Goal: Task Accomplishment & Management: Manage account settings

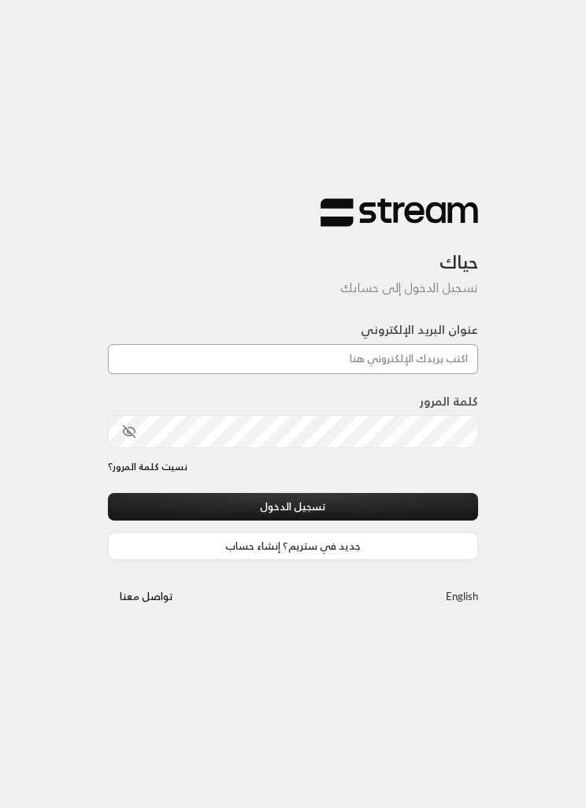
type input "[EMAIL_ADDRESS][DOMAIN_NAME]"
click at [204, 514] on button "تسجيل الدخول" at bounding box center [293, 507] width 370 height 28
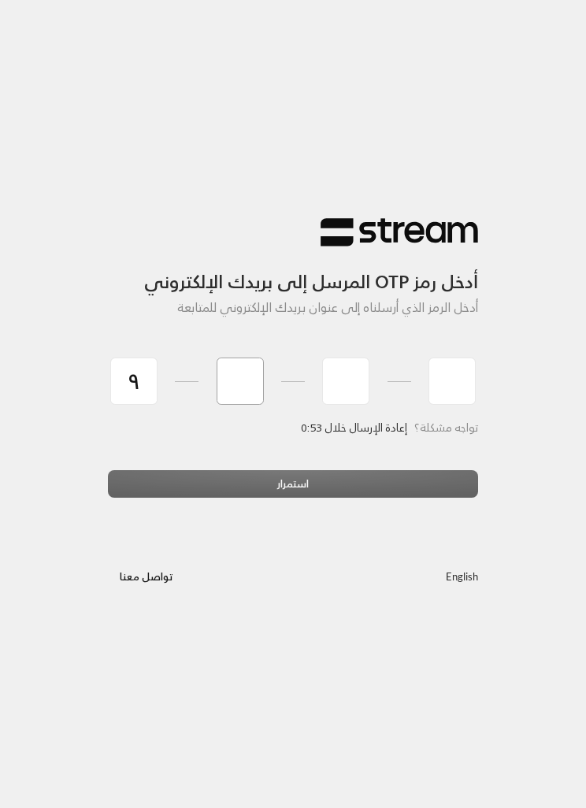
type input "9"
type input "7"
type input "0"
type input "8"
click at [377, 499] on div "استمرار" at bounding box center [293, 489] width 370 height 39
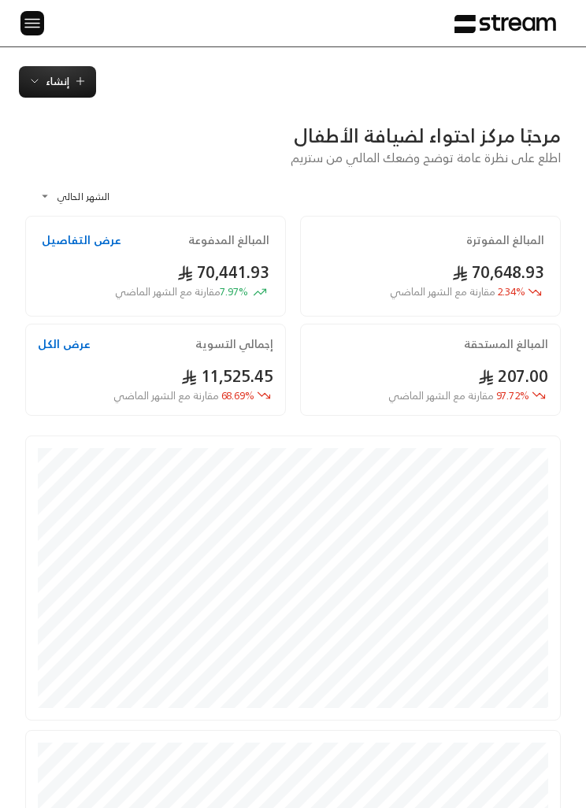
click at [62, 78] on span "إنشاء" at bounding box center [58, 81] width 24 height 18
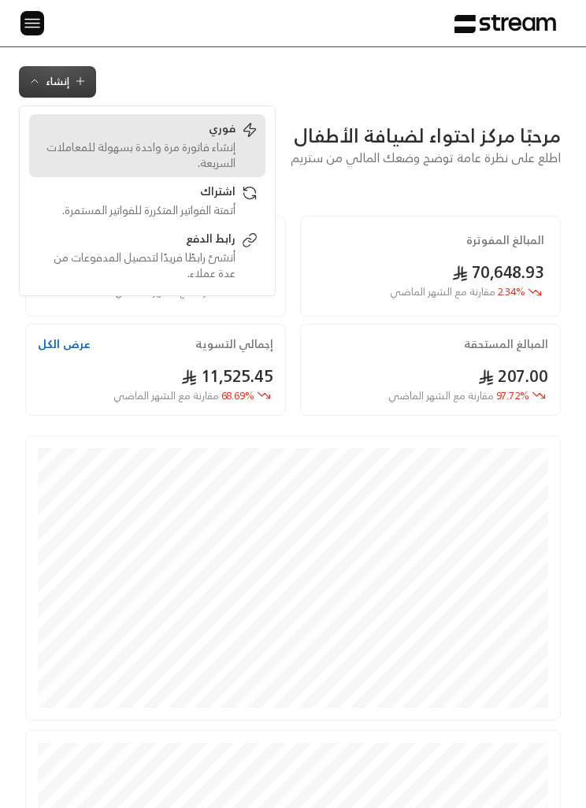
click at [232, 151] on div "إنشاء فاتورة مرة واحدة بسهولة للمعاملات السريعة." at bounding box center [136, 155] width 199 height 32
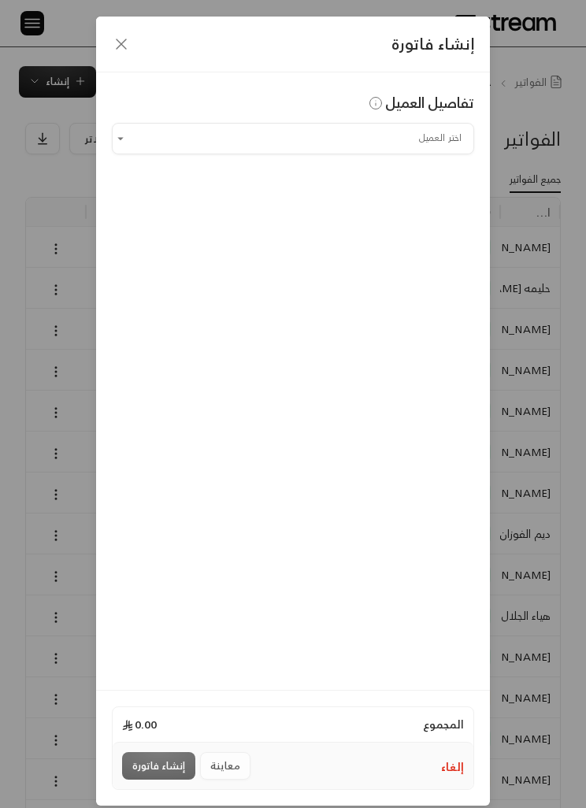
click at [425, 134] on input "اختر العميل" at bounding box center [293, 138] width 362 height 26
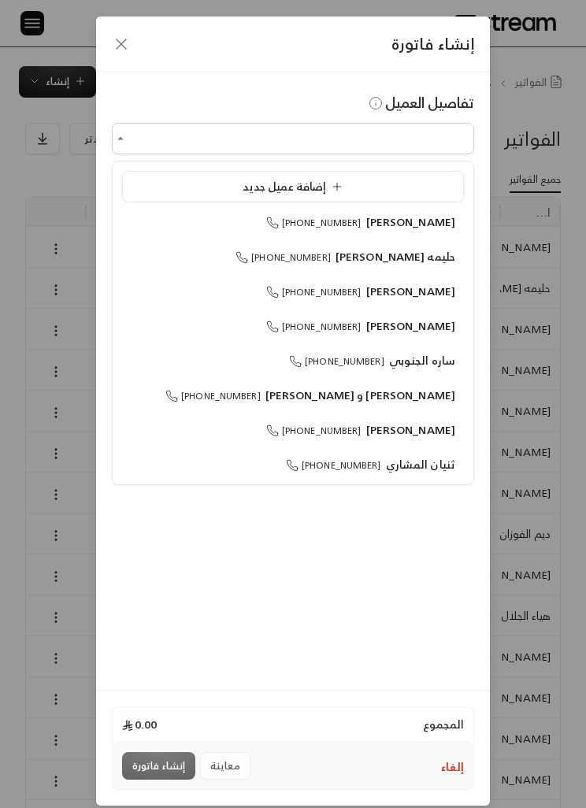
click at [420, 179] on div "إضافة عميل جديد" at bounding box center [293, 187] width 325 height 16
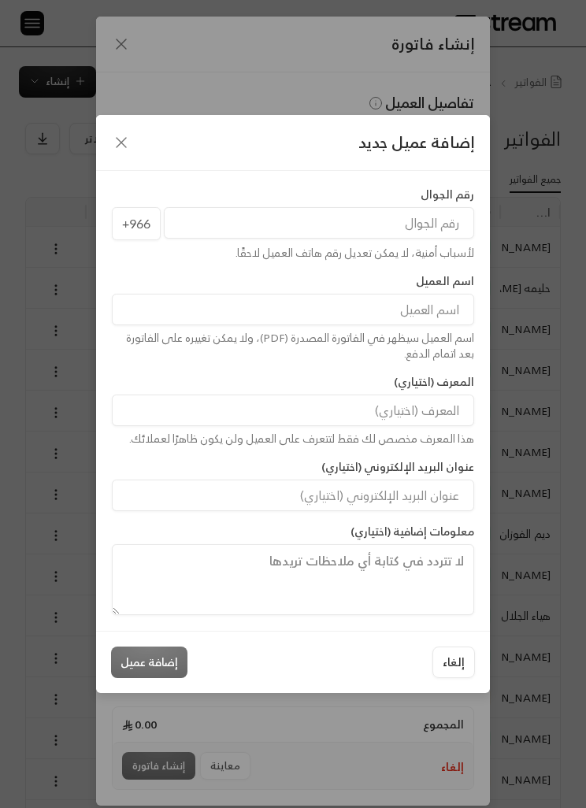
click at [440, 209] on input "tel" at bounding box center [319, 223] width 310 height 32
click at [436, 220] on input "tel" at bounding box center [319, 223] width 310 height 32
paste input "[PHONE_NUMBER]"
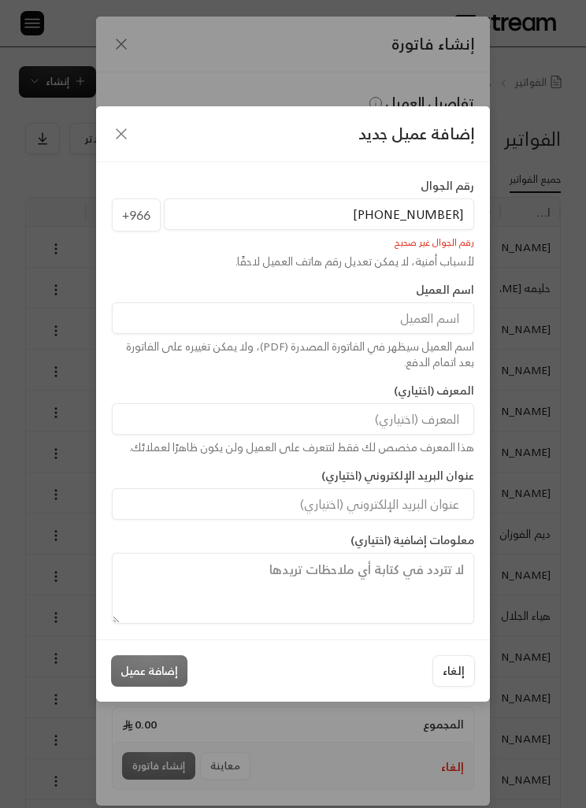
click at [455, 212] on input "[PHONE_NUMBER]" at bounding box center [319, 215] width 310 height 32
click at [369, 218] on input "966555934411" at bounding box center [319, 215] width 310 height 32
click at [369, 217] on input "966555934411" at bounding box center [319, 215] width 310 height 32
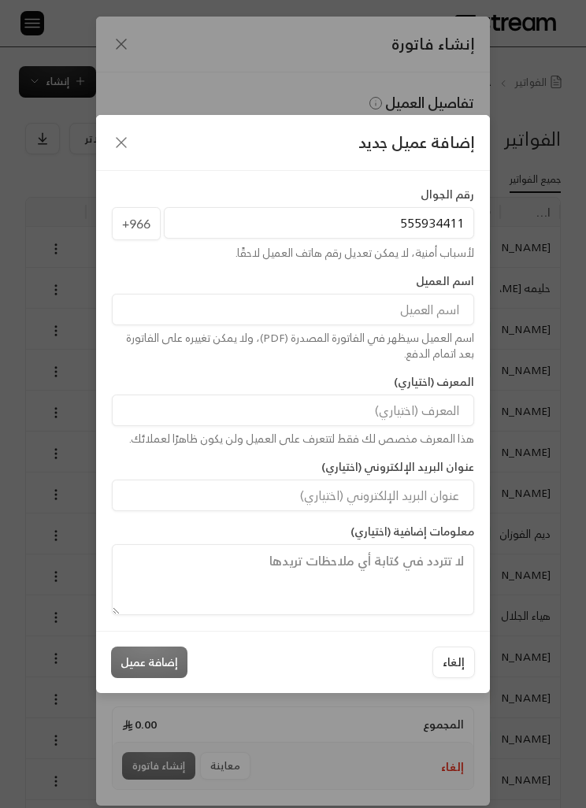
type input "555934411"
click at [405, 311] on input at bounding box center [293, 310] width 362 height 32
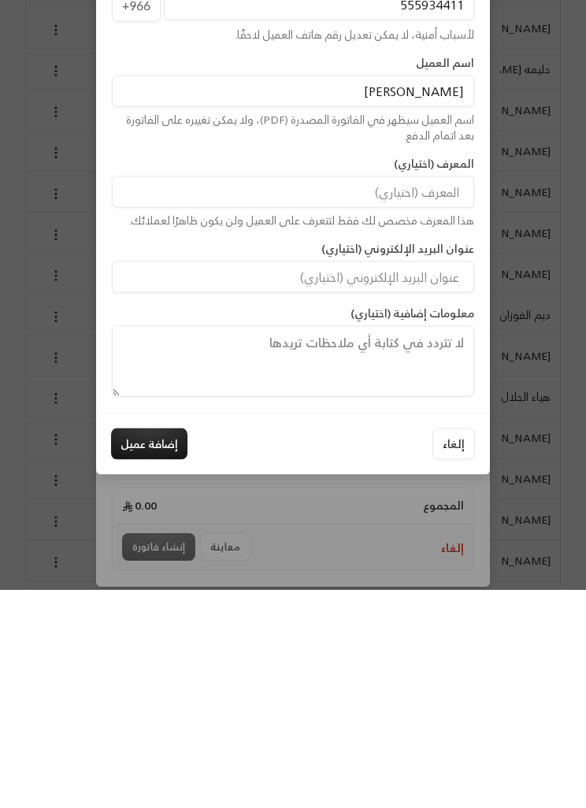
type input "[PERSON_NAME]"
click at [153, 647] on button "إضافة عميل" at bounding box center [149, 663] width 76 height 32
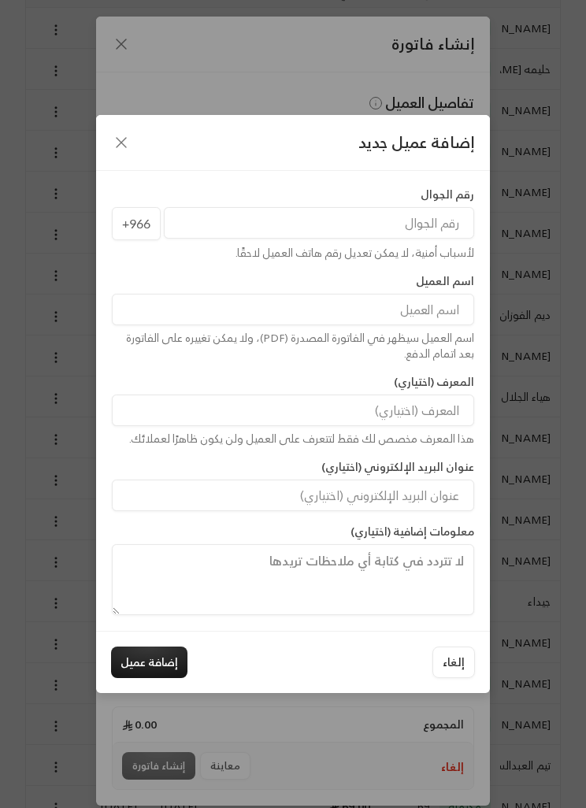
type input "**********"
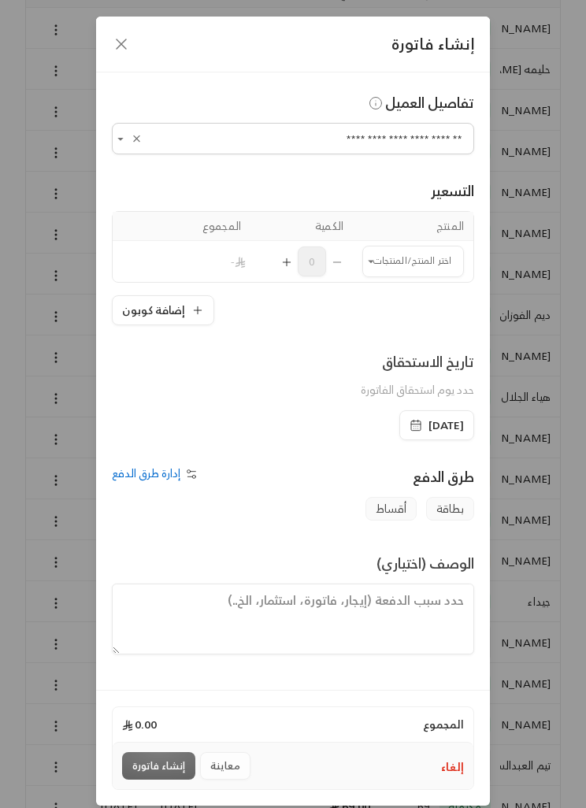
click at [412, 255] on input "اختر العميل" at bounding box center [413, 261] width 102 height 26
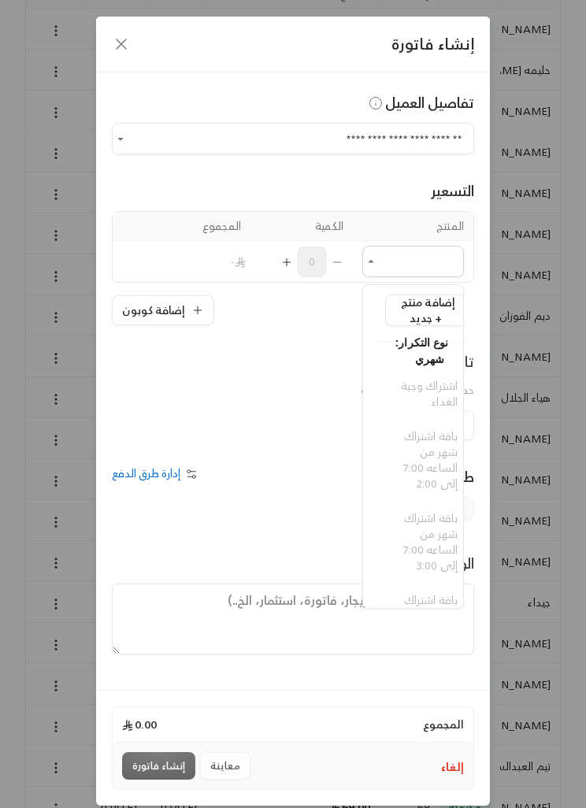
scroll to position [0, -12]
click at [342, 494] on div "طرق الدفع" at bounding box center [387, 482] width 188 height 32
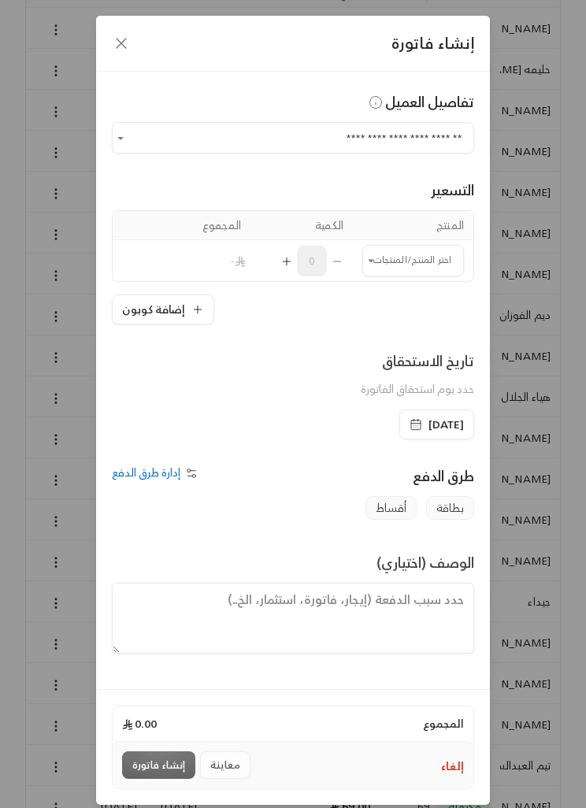
click at [117, 45] on icon "button" at bounding box center [121, 44] width 19 height 19
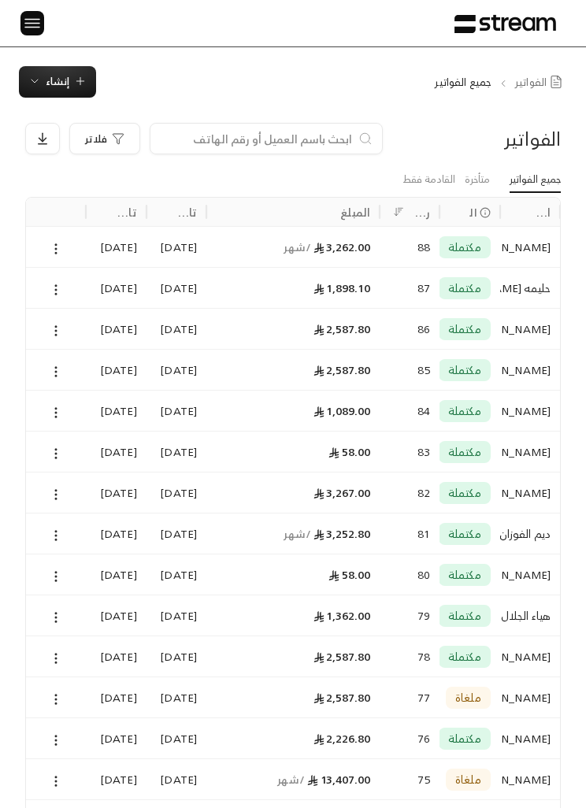
click at [37, 18] on img at bounding box center [32, 23] width 19 height 20
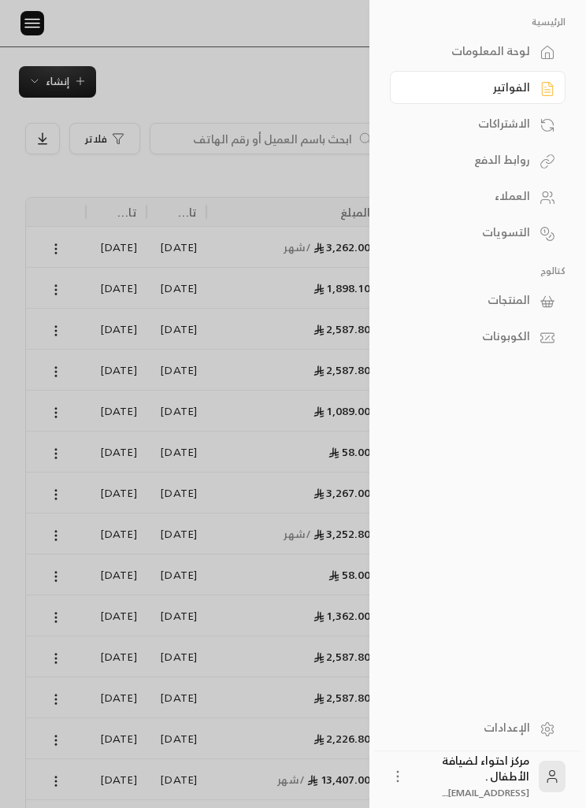
click at [534, 295] on link "المنتجات" at bounding box center [478, 300] width 176 height 33
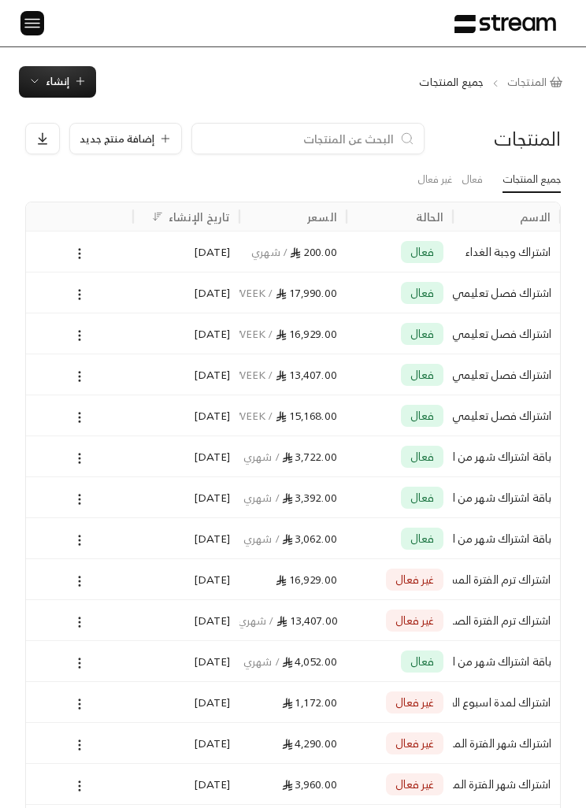
click at [80, 466] on button at bounding box center [79, 458] width 17 height 18
click at [155, 495] on li "تعديل" at bounding box center [126, 497] width 98 height 27
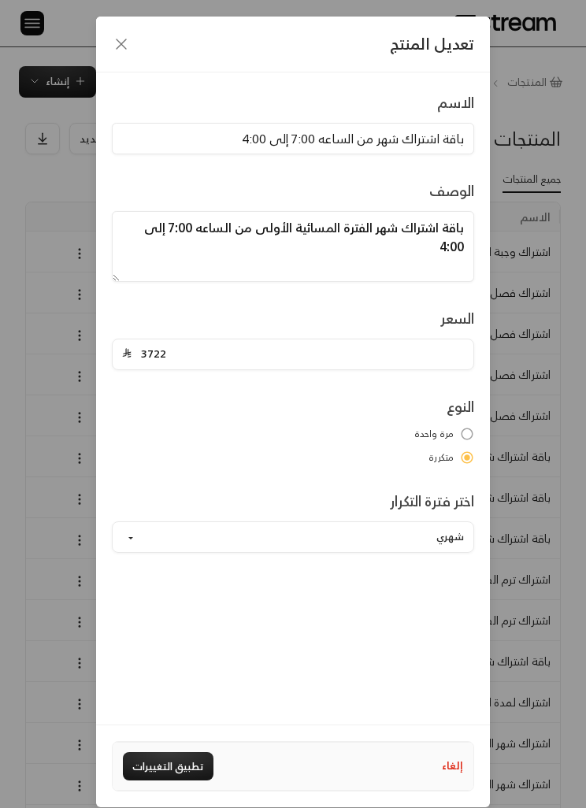
scroll to position [0, -1]
click at [36, 608] on div "تعديل المنتج الاسم باقة اشتراك شهر من الساعه 7:00 إلى 4:00 الوصف باقة اشتراك شه…" at bounding box center [293, 404] width 586 height 808
type input "0"
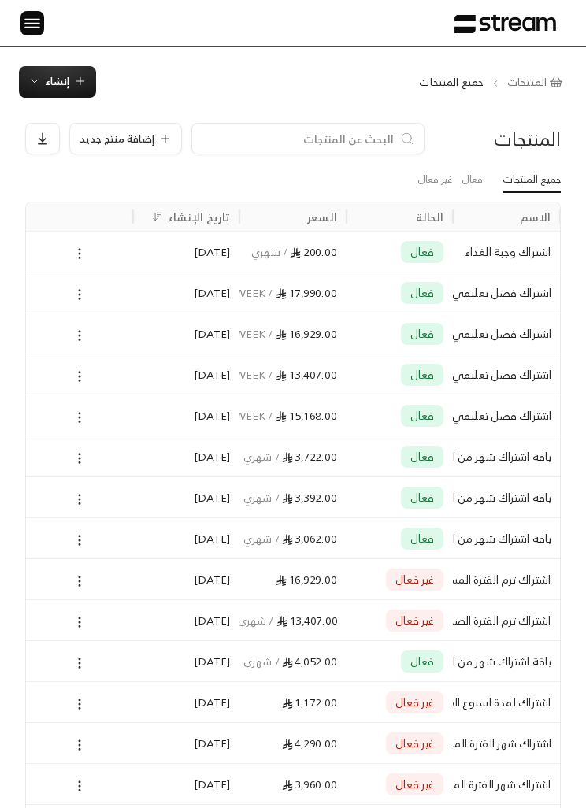
click at [76, 547] on button at bounding box center [79, 540] width 17 height 18
click at [123, 555] on div at bounding box center [293, 404] width 586 height 808
click at [87, 536] on button at bounding box center [79, 540] width 17 height 18
click at [162, 582] on li "تعديل" at bounding box center [126, 579] width 98 height 27
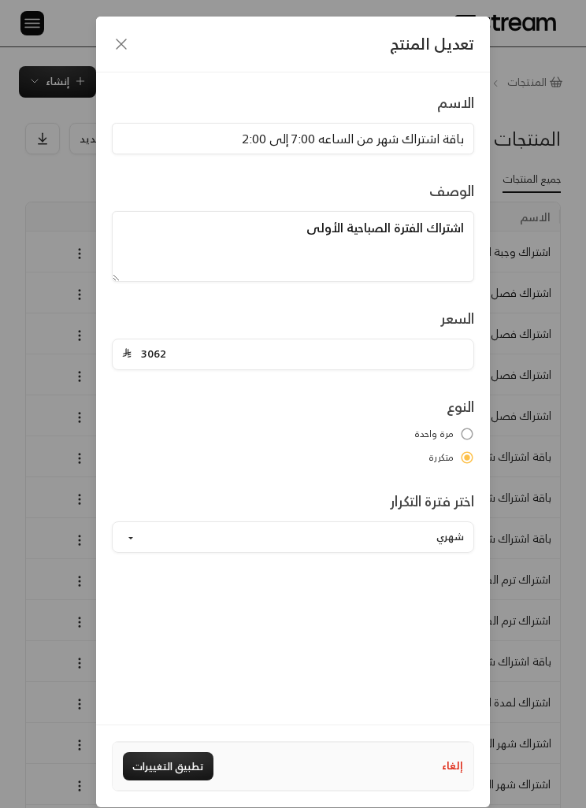
click at [45, 680] on div "تعديل المنتج الاسم باقة اشتراك شهر من الساعه 7:00 إلى 2:00 الوصف اشتراك الفترة …" at bounding box center [293, 404] width 586 height 808
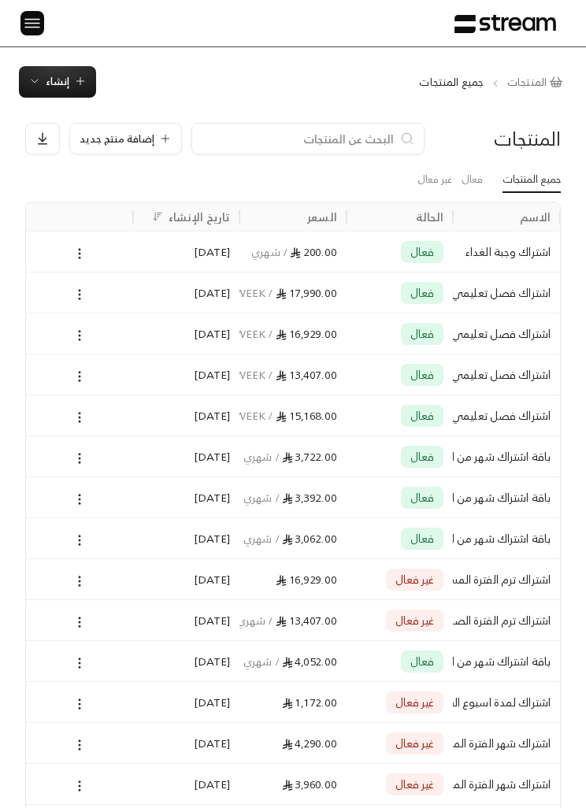
type input "0"
click at [84, 498] on icon at bounding box center [79, 499] width 14 height 14
click at [145, 529] on li "تعديل" at bounding box center [126, 538] width 98 height 27
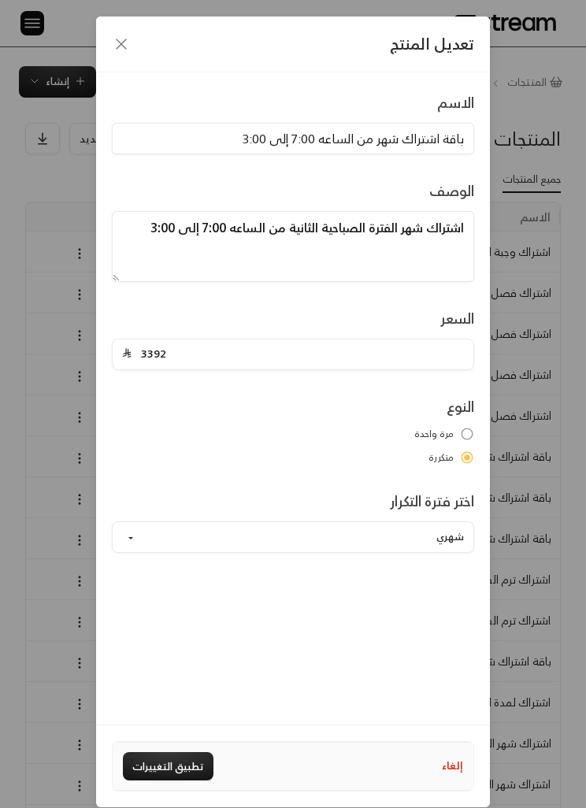
click at [545, 251] on div "تعديل المنتج الاسم باقة اشتراك شهر من الساعه 7:00 إلى 3:00 الوصف اشتراك شهر الف…" at bounding box center [293, 404] width 586 height 808
type input "0"
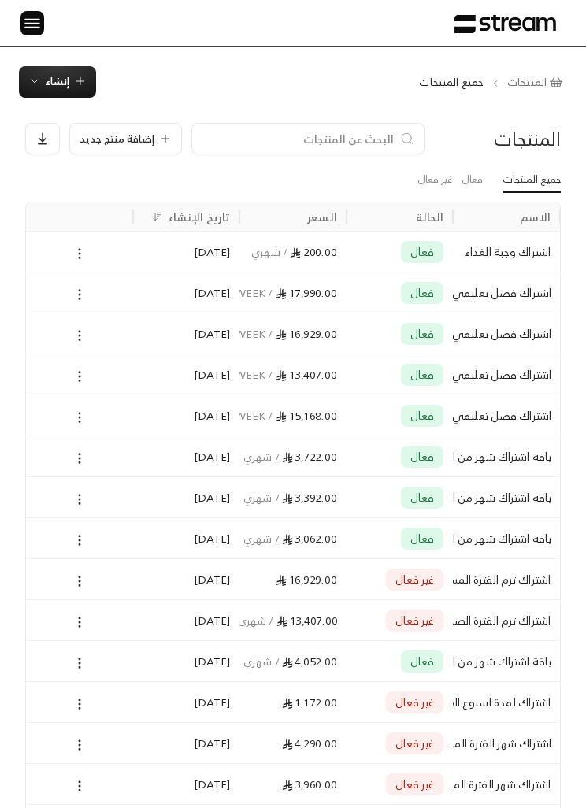
click at [71, 70] on button "إنشاء" at bounding box center [57, 82] width 77 height 32
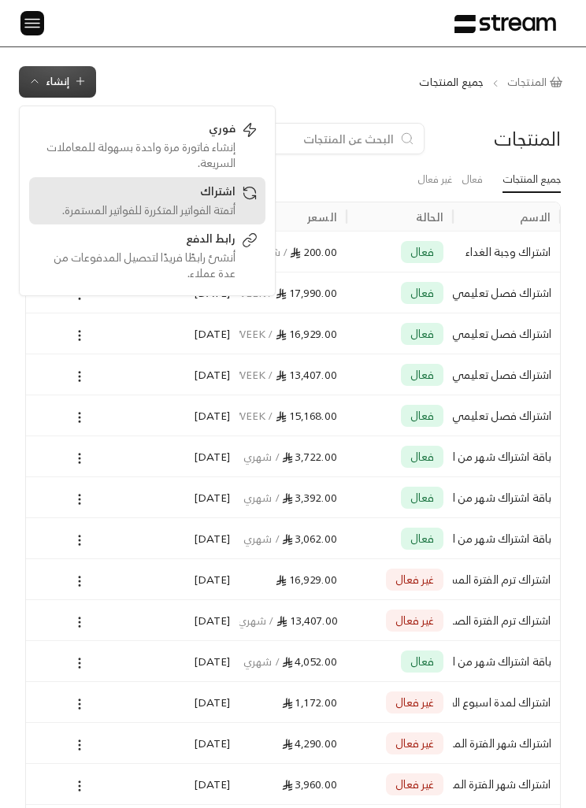
click at [220, 202] on div "اشتراك" at bounding box center [136, 193] width 199 height 19
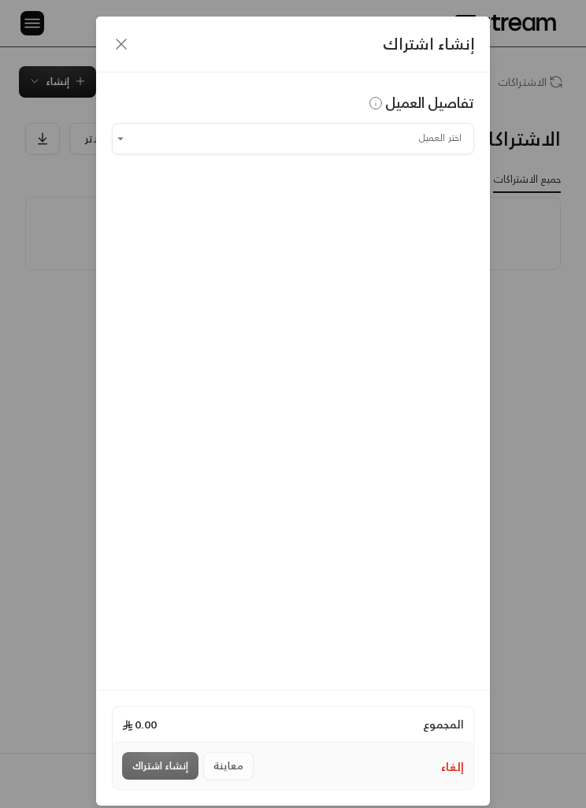
click at [432, 142] on input "اختر العميل" at bounding box center [293, 138] width 362 height 26
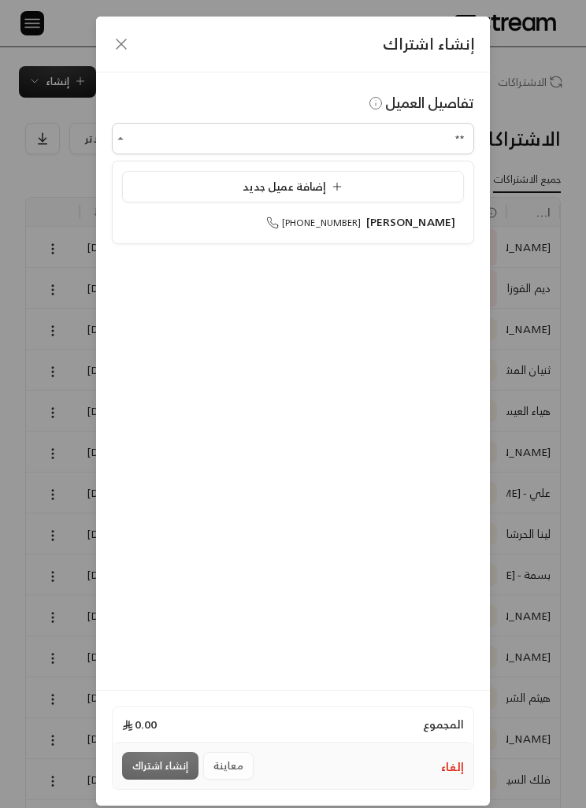
click at [440, 219] on span "[PERSON_NAME]" at bounding box center [411, 222] width 90 height 20
type input "**********"
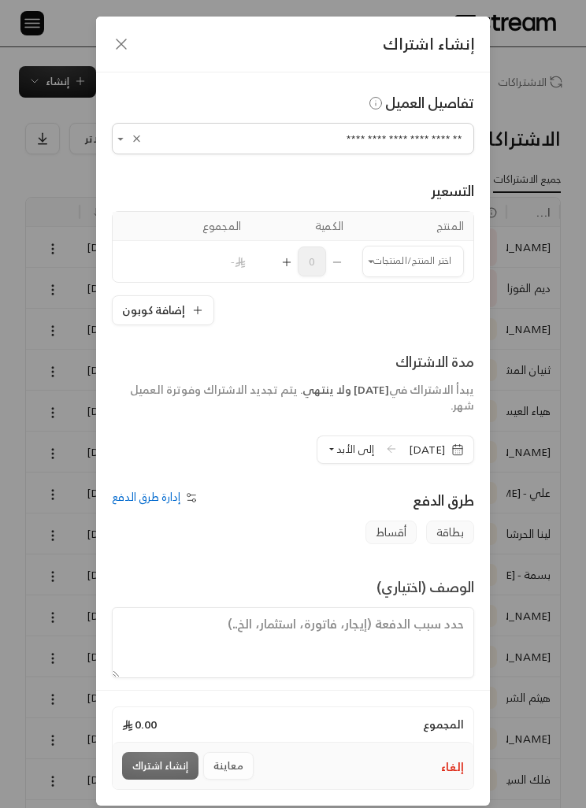
click at [423, 259] on input "اختر العميل" at bounding box center [413, 261] width 102 height 26
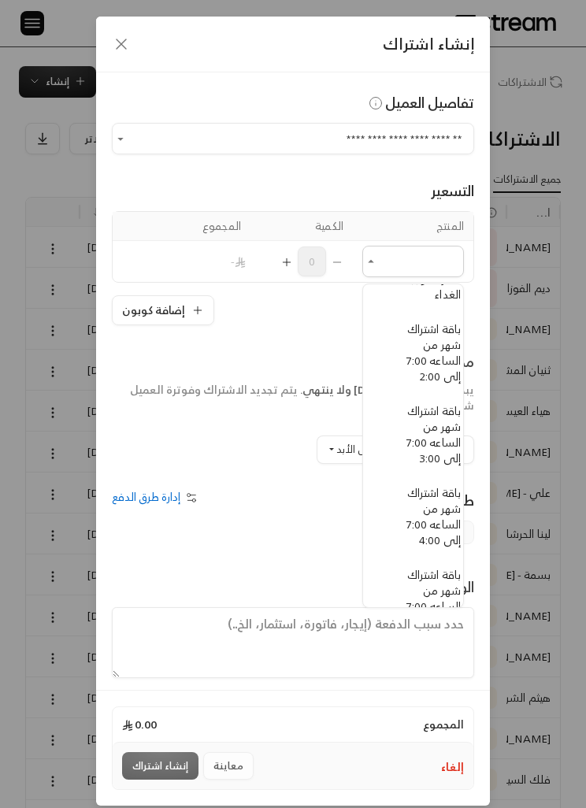
scroll to position [113, -11]
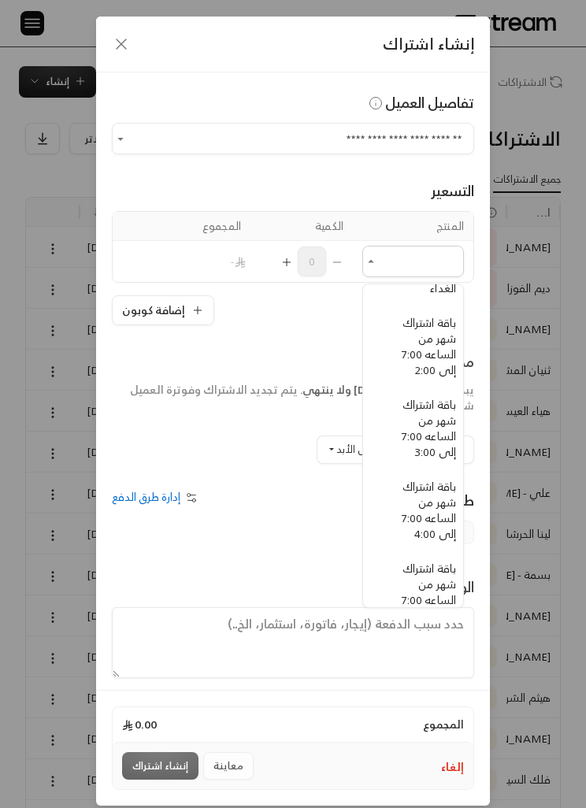
click at [439, 425] on span "باقة اشتراك شهر من الساعه 7:00 إلى 3:00" at bounding box center [429, 428] width 54 height 67
type input "**********"
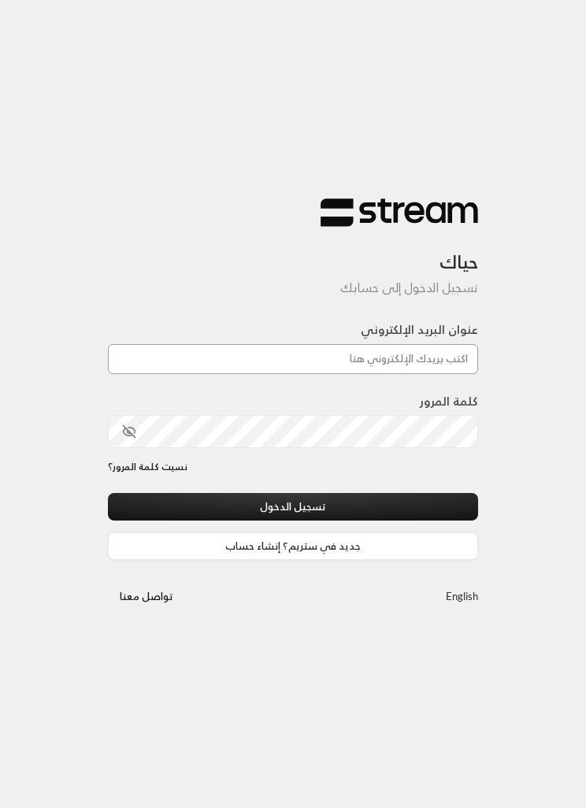
type input "[EMAIL_ADDRESS][DOMAIN_NAME]"
click at [293, 508] on button "تسجيل الدخول" at bounding box center [293, 507] width 370 height 28
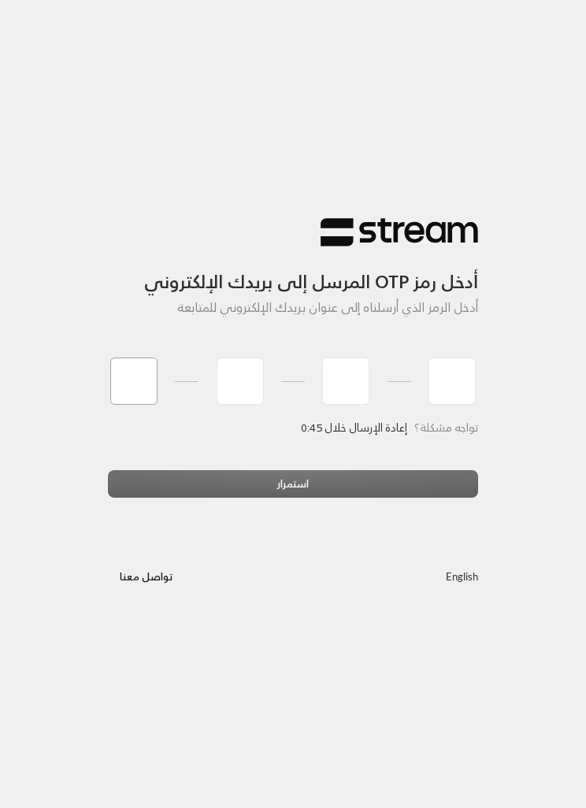
type input "1"
type input "8"
type input "7"
type input "1"
click at [299, 481] on div "استمرار" at bounding box center [293, 489] width 370 height 39
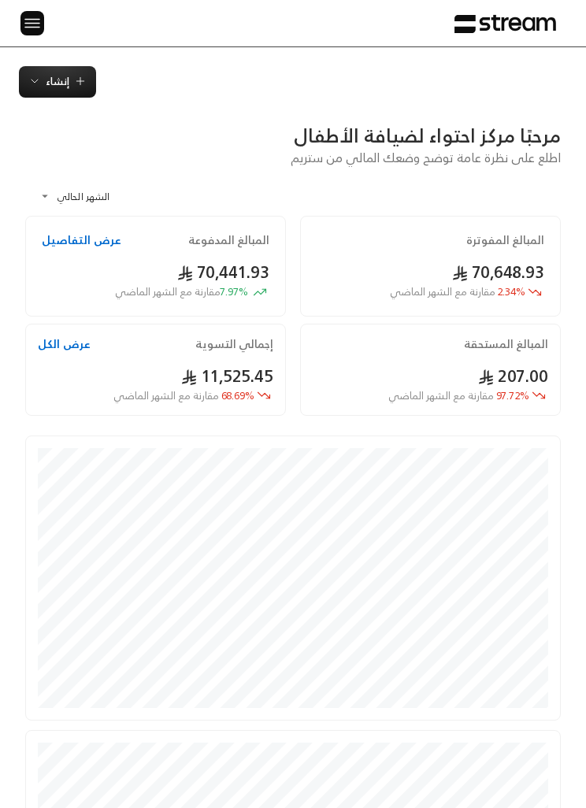
click at [29, 97] on button "إنشاء" at bounding box center [57, 82] width 77 height 32
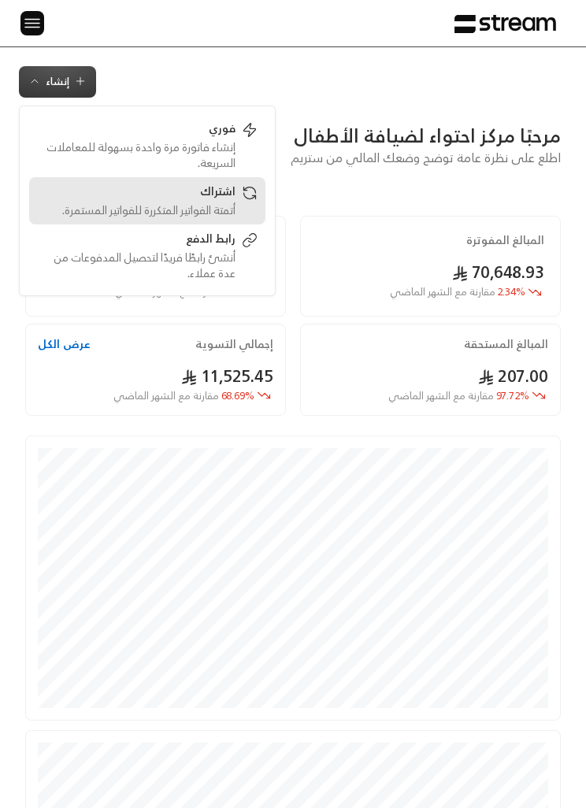
click at [207, 205] on div "أتمتة الفواتير المتكررة للفواتير المستمرة." at bounding box center [136, 210] width 199 height 16
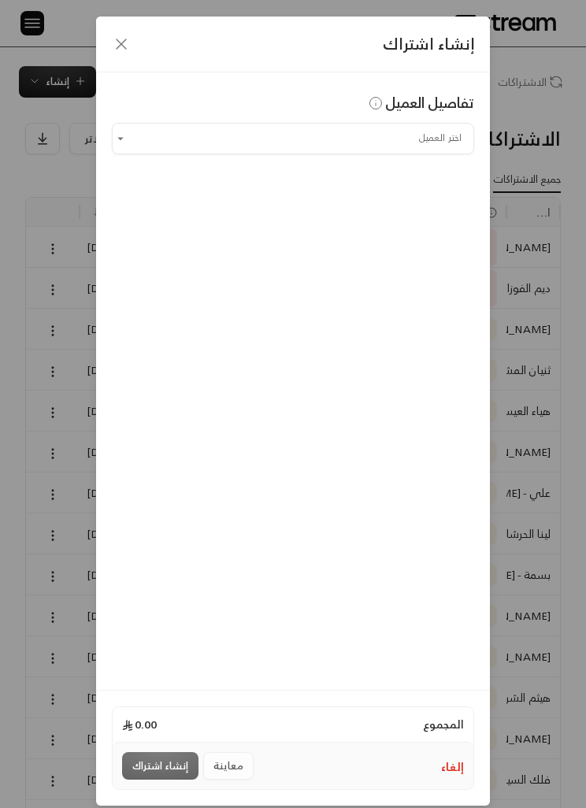
click at [438, 150] on input "اختر العميل" at bounding box center [293, 138] width 362 height 26
click at [440, 214] on span "[PERSON_NAME]" at bounding box center [411, 222] width 90 height 20
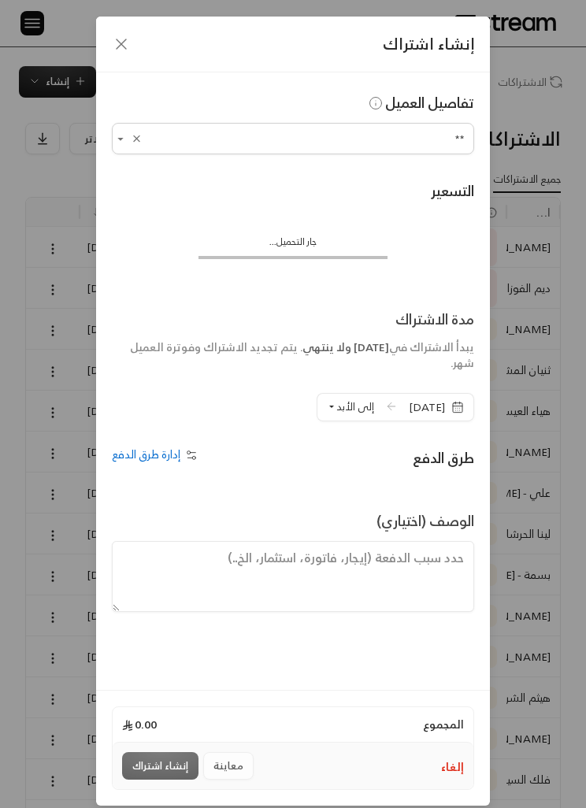
type input "**********"
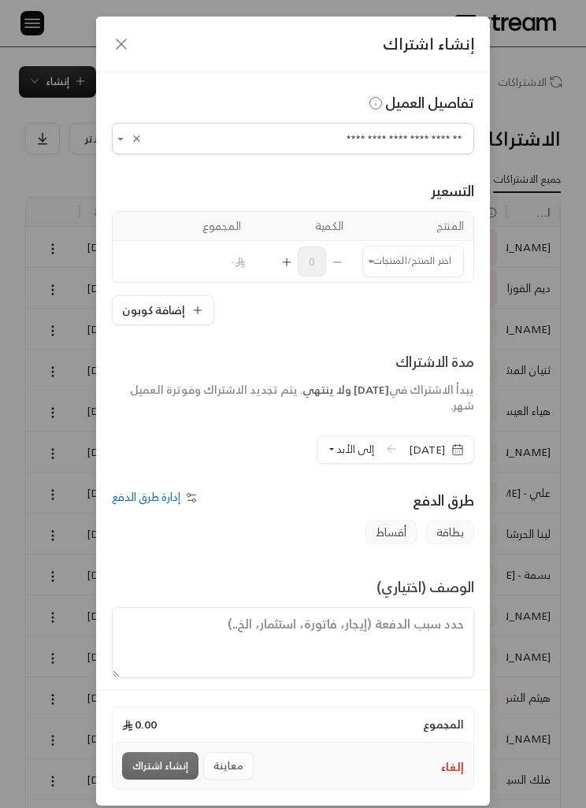
click at [416, 251] on input "اختر العميل" at bounding box center [413, 261] width 102 height 26
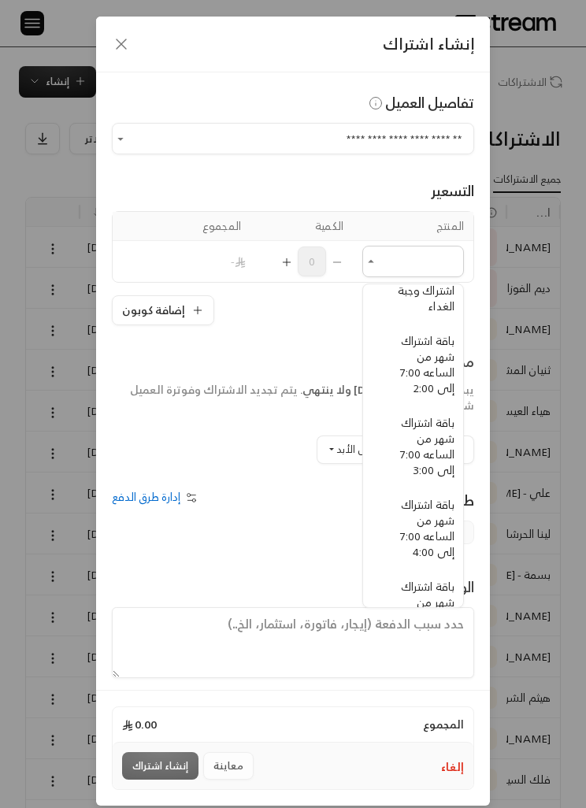
scroll to position [101, -11]
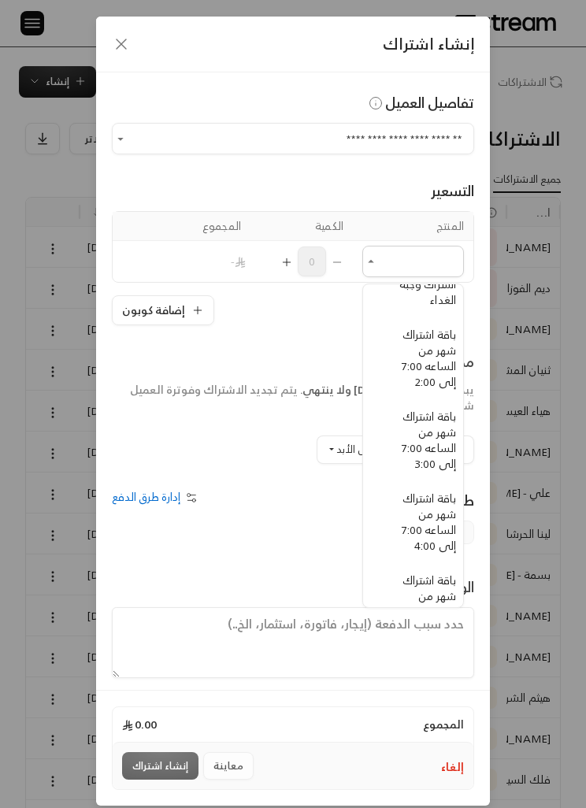
click at [424, 440] on span "باقة اشتراك شهر من الساعه 7:00 إلى 3:00" at bounding box center [429, 439] width 54 height 67
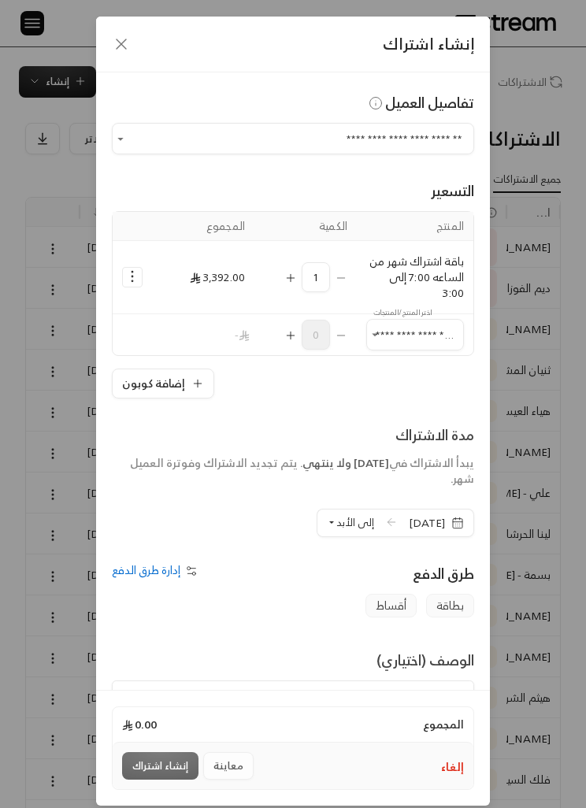
type input "**********"
click at [130, 273] on icon "Selected Products" at bounding box center [132, 277] width 16 height 16
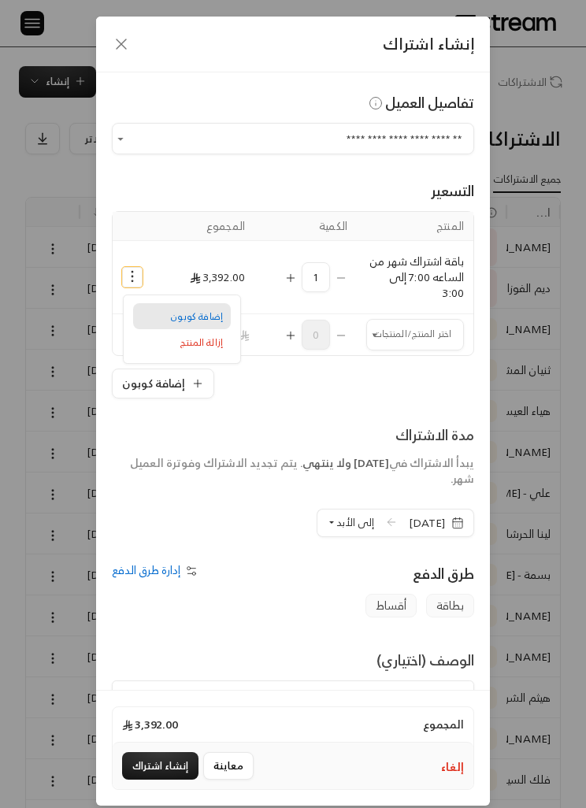
click at [213, 316] on span "إضافة كوبون" at bounding box center [197, 316] width 52 height 17
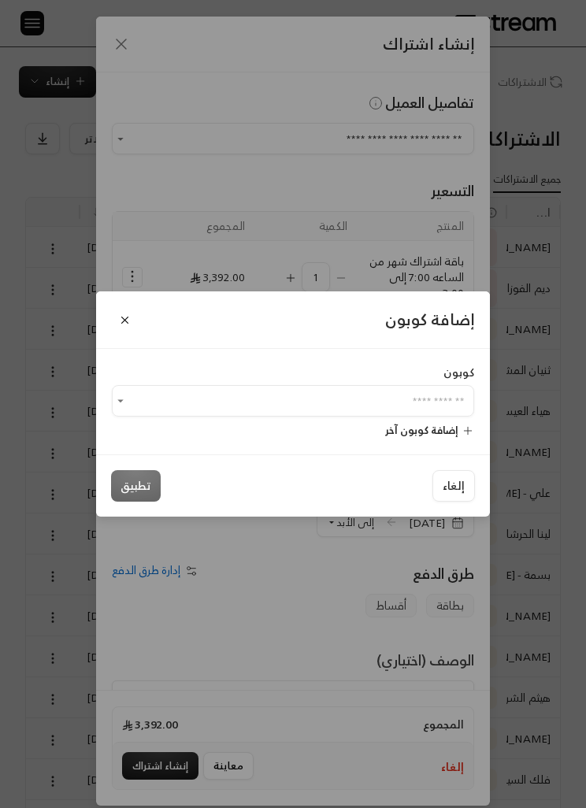
click at [367, 390] on input "اختر العميل" at bounding box center [293, 401] width 362 height 26
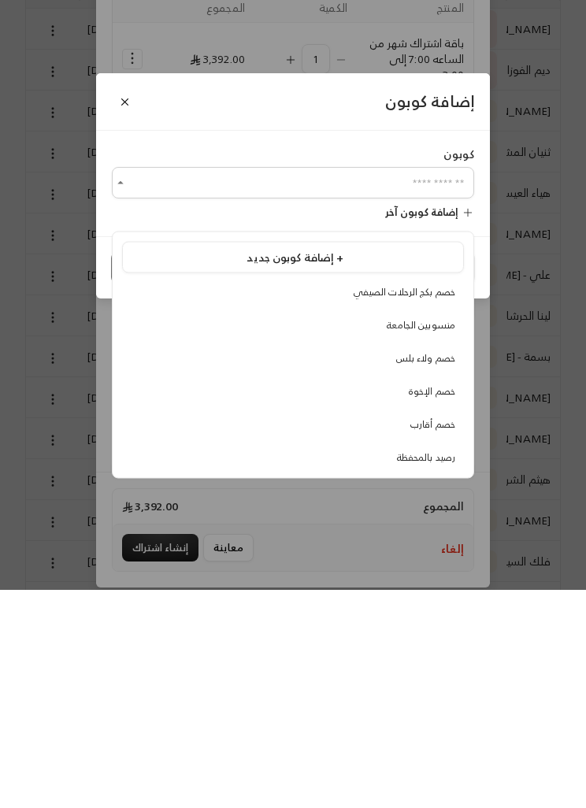
click at [440, 568] on span "خصم ولاء بلس" at bounding box center [425, 576] width 59 height 17
type input "**********"
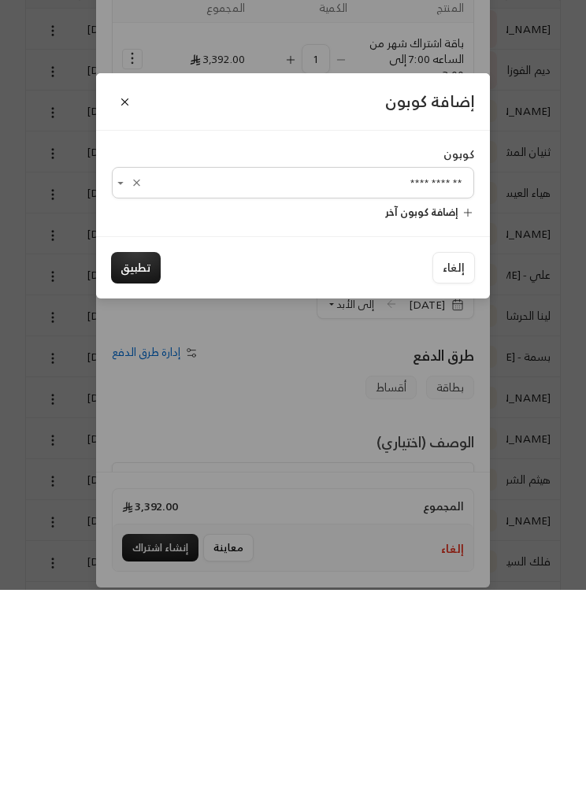
click at [464, 425] on icon at bounding box center [468, 431] width 13 height 13
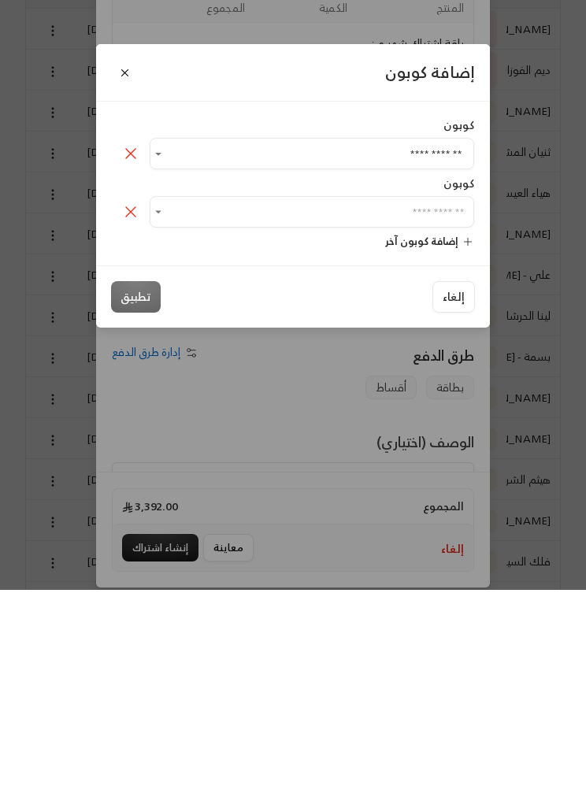
scroll to position [218, 0]
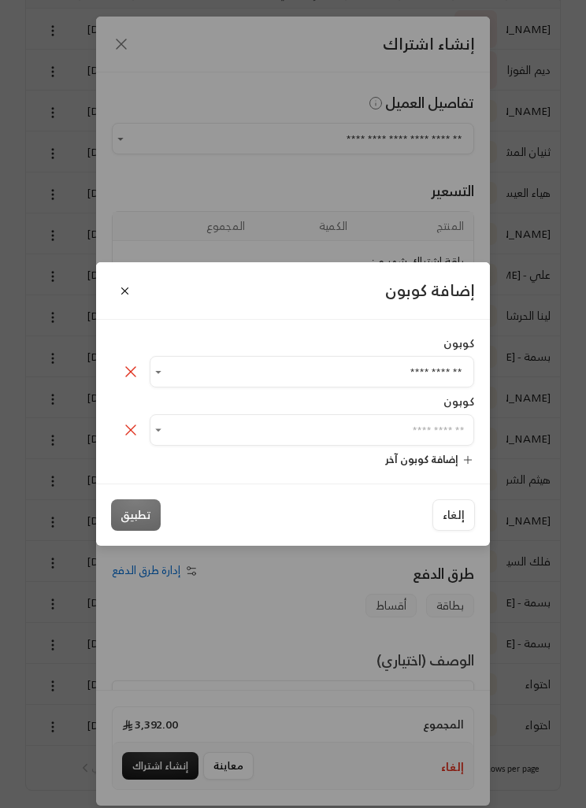
click at [124, 440] on icon at bounding box center [130, 430] width 19 height 19
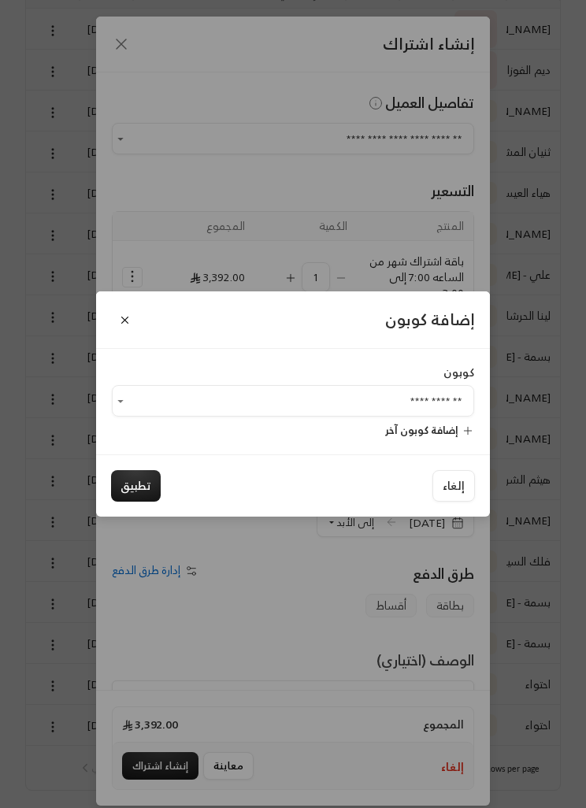
click at [137, 502] on button "تطبيق" at bounding box center [136, 486] width 50 height 32
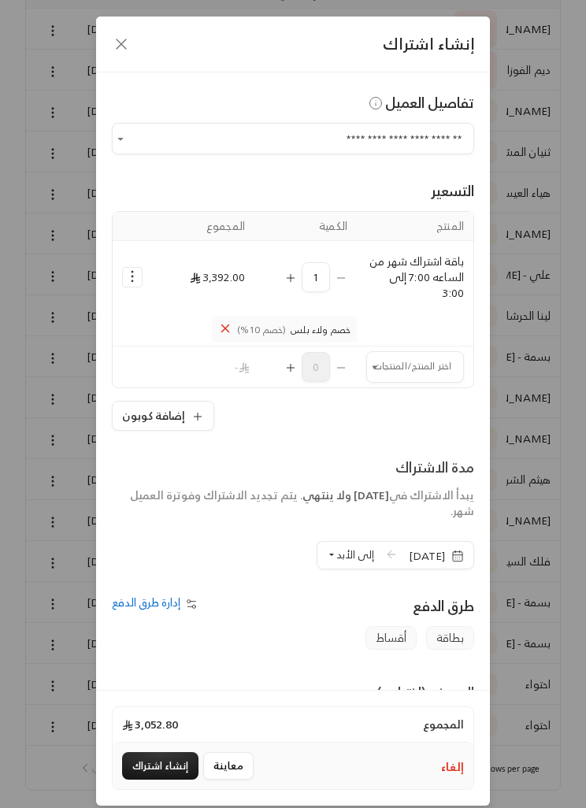
click at [393, 361] on input "اختر العميل" at bounding box center [415, 367] width 98 height 26
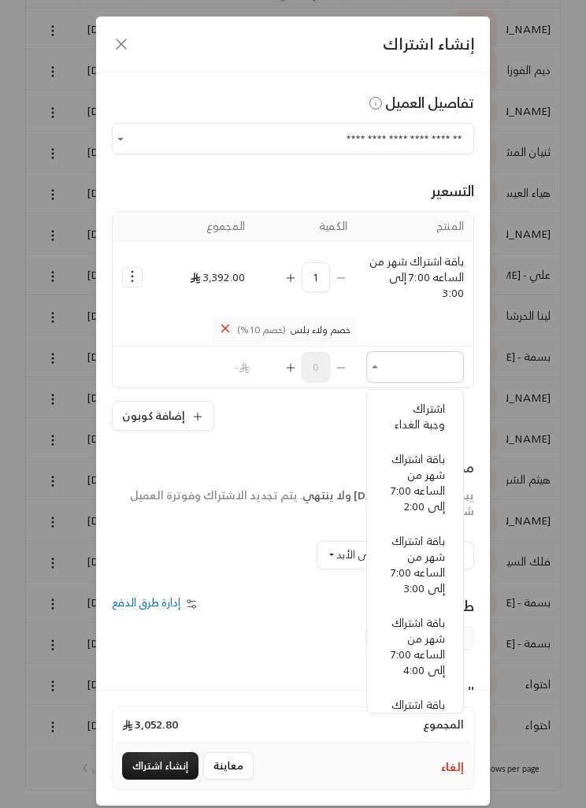
scroll to position [76, 0]
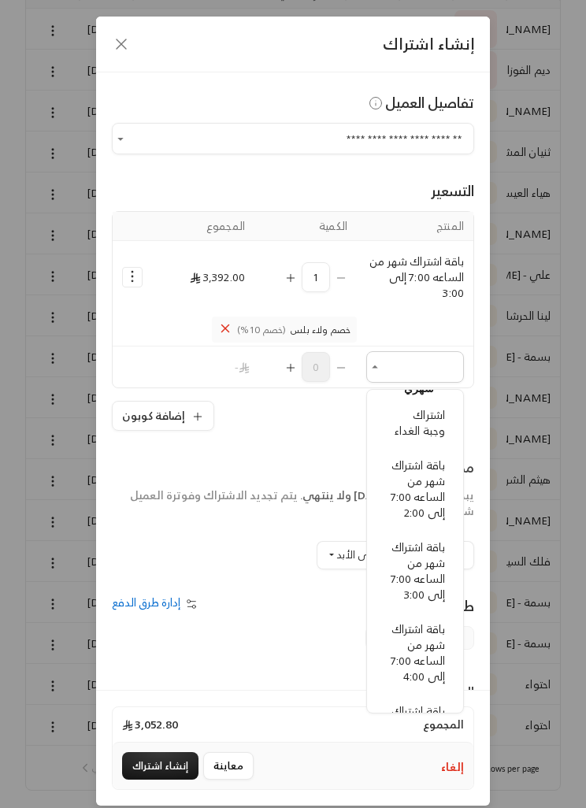
click at [428, 419] on span "اشتراك وجبة الغداء" at bounding box center [420, 422] width 50 height 35
type input "**********"
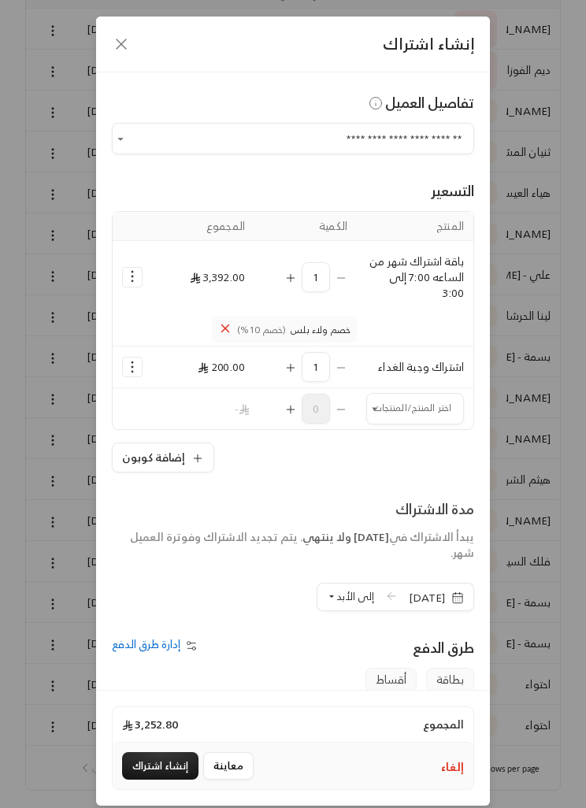
click at [336, 588] on span "إلى الأبد" at bounding box center [355, 597] width 38 height 18
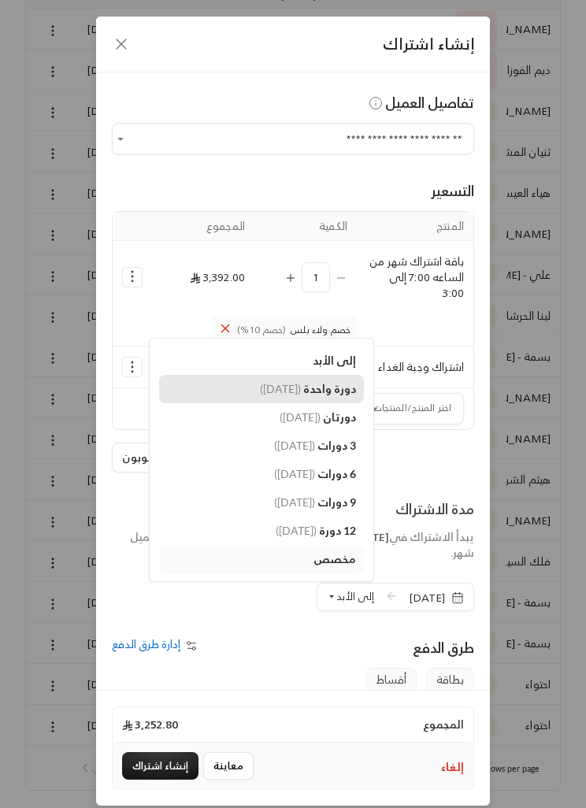
click at [306, 392] on span "دورة واحدة" at bounding box center [329, 388] width 53 height 13
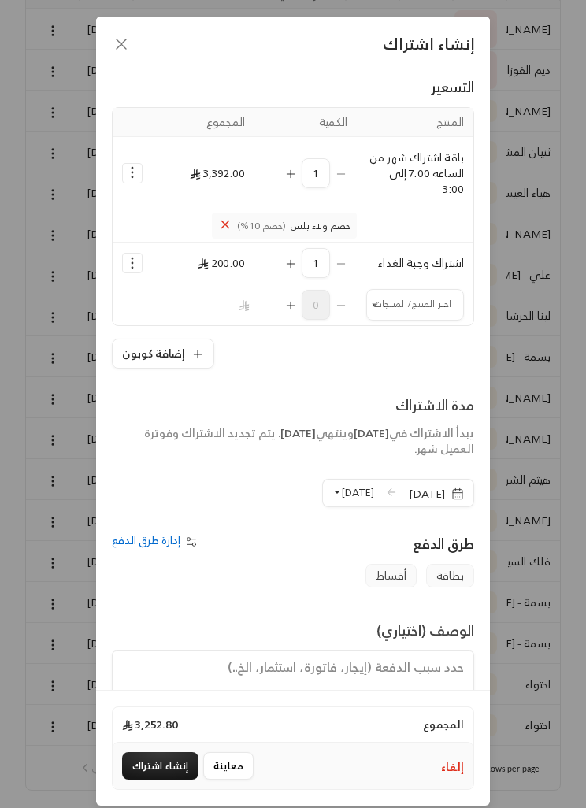
scroll to position [103, 0]
click at [424, 672] on textarea at bounding box center [293, 686] width 362 height 71
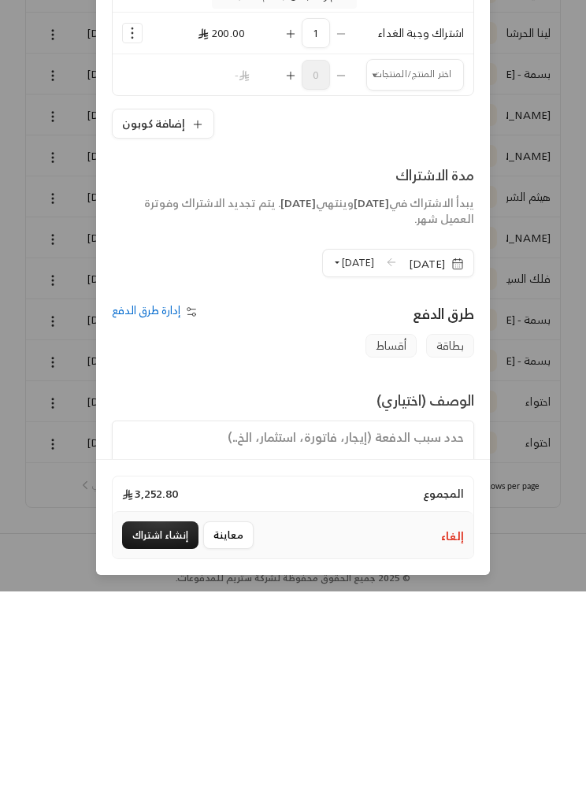
scroll to position [65, 0]
click at [143, 738] on button "إنشاء اشتراك" at bounding box center [160, 752] width 76 height 28
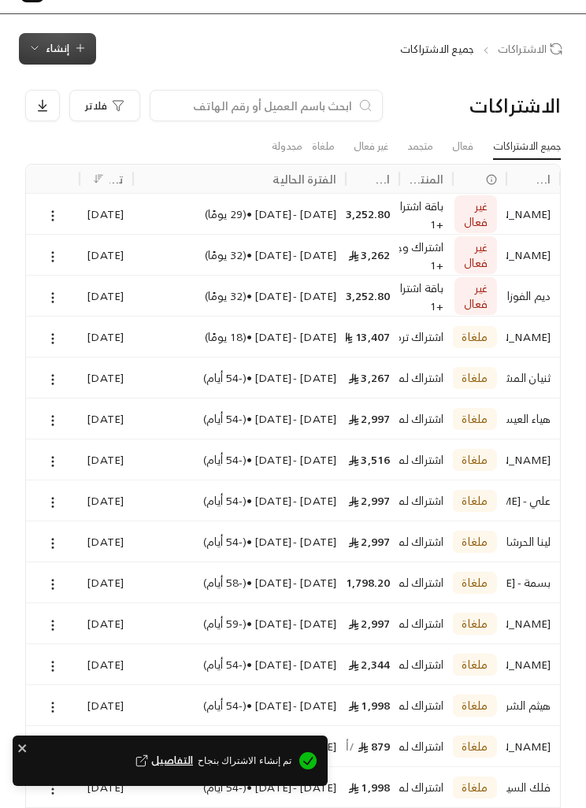
scroll to position [35, 0]
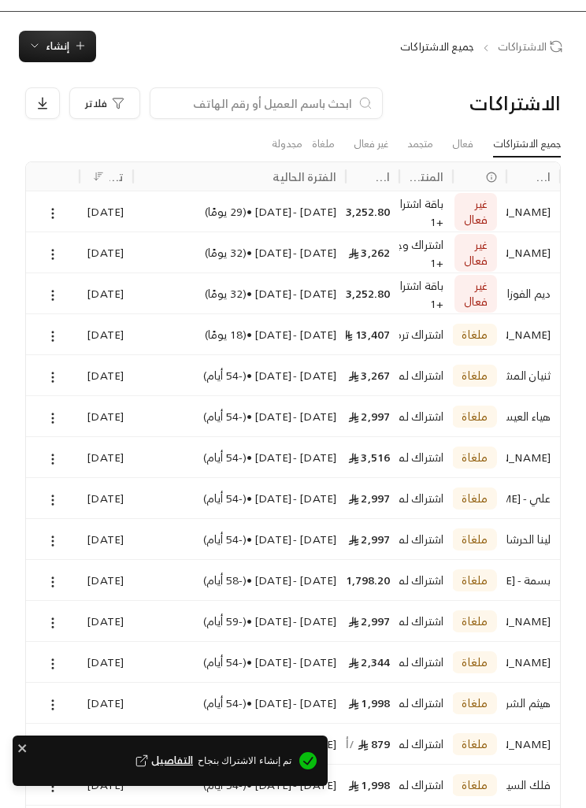
click at [44, 213] on button at bounding box center [52, 213] width 17 height 18
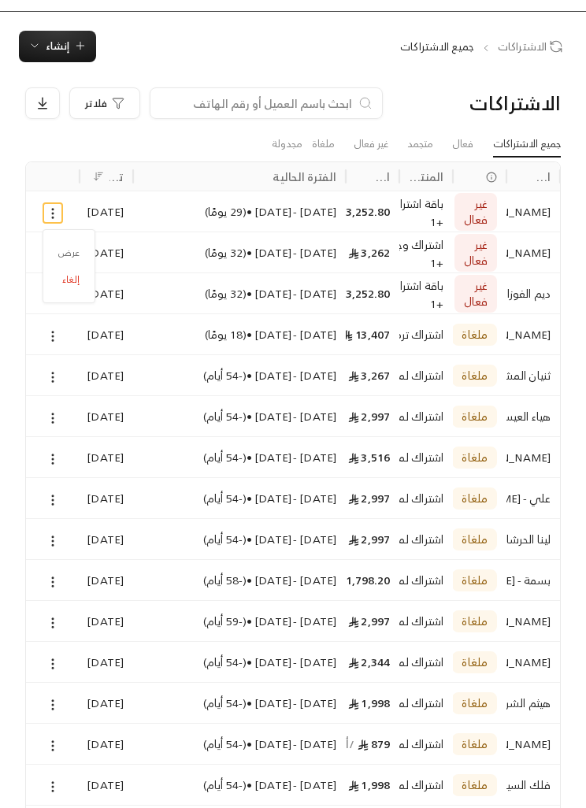
click at [60, 246] on link "عرض" at bounding box center [68, 252] width 37 height 27
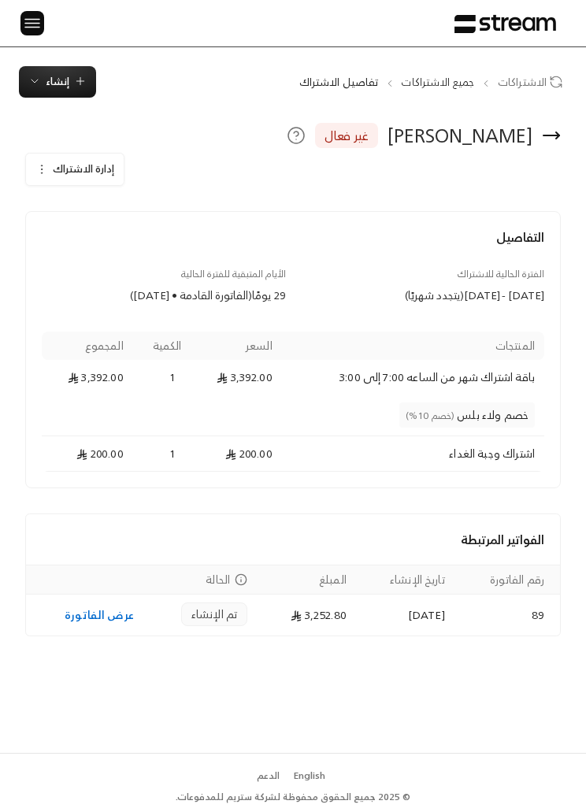
click at [39, 163] on icon "button" at bounding box center [41, 169] width 13 height 13
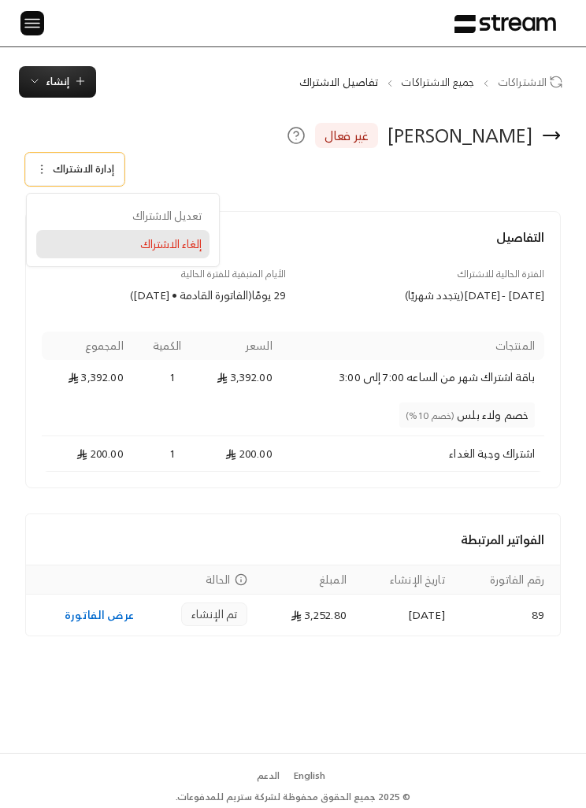
click at [184, 247] on span "إلغاء الاشتراك" at bounding box center [170, 243] width 61 height 13
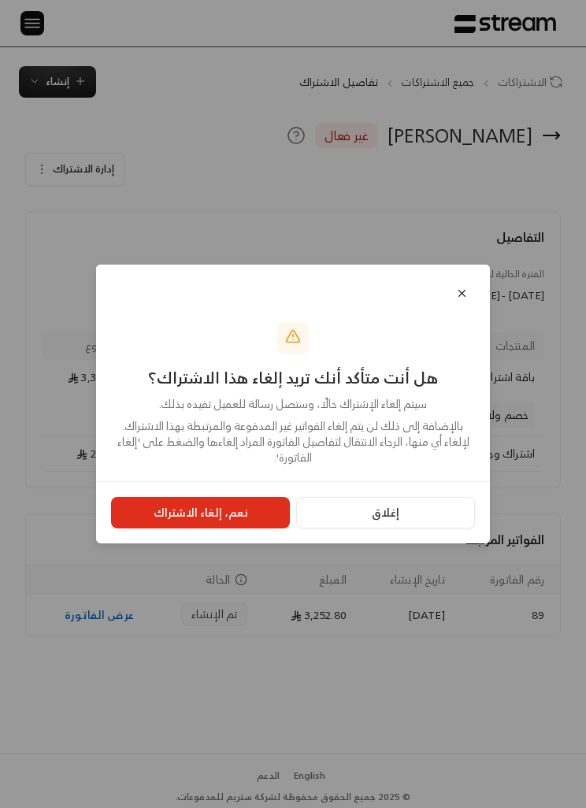
click at [224, 516] on button "نعم، إلغاء الاشتراك" at bounding box center [200, 513] width 179 height 32
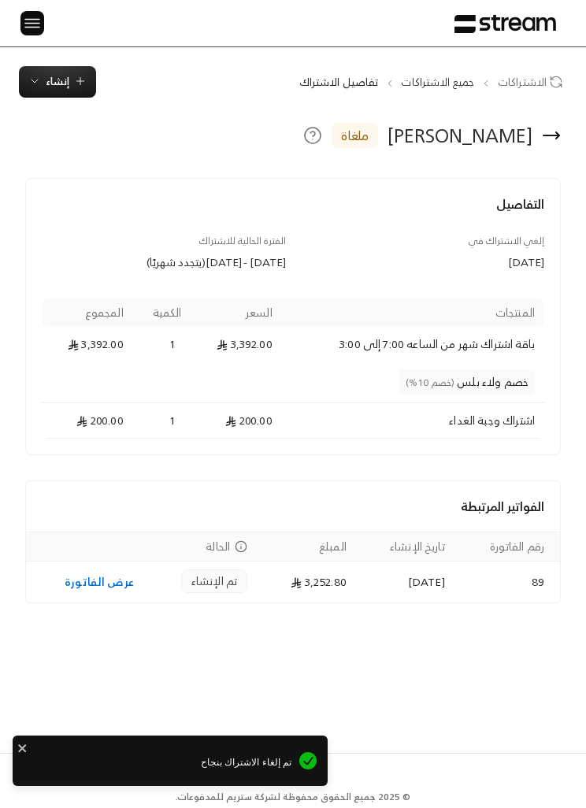
click at [26, 28] on img at bounding box center [32, 23] width 19 height 20
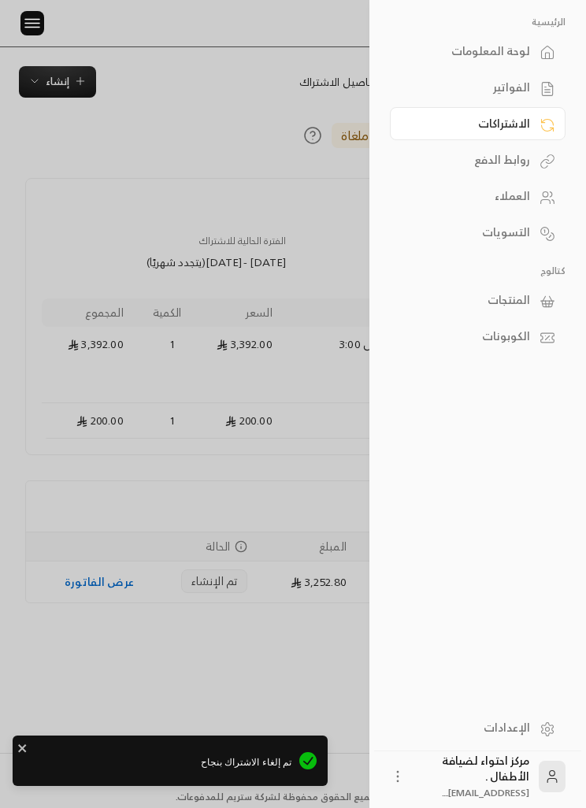
click at [39, 131] on div at bounding box center [293, 404] width 586 height 808
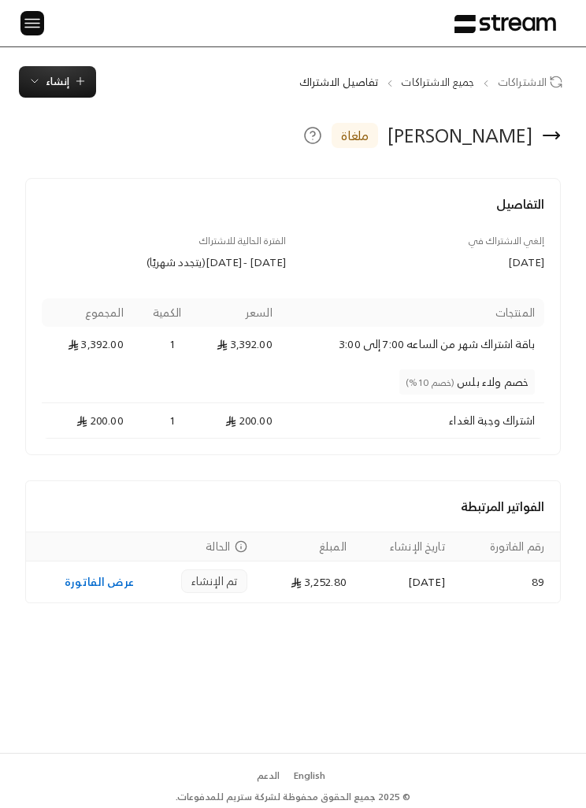
click at [50, 81] on span "إنشاء" at bounding box center [58, 81] width 24 height 18
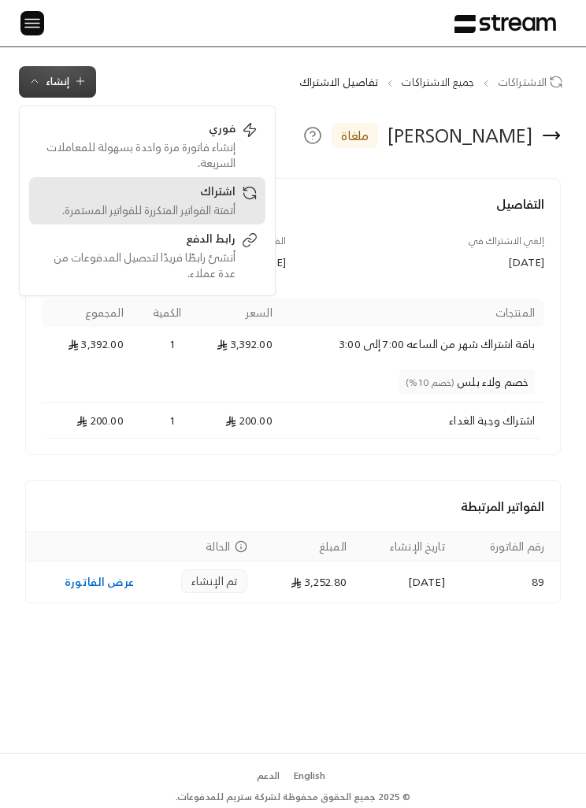
click at [230, 207] on div "أتمتة الفواتير المتكررة للفواتير المستمرة." at bounding box center [136, 210] width 199 height 16
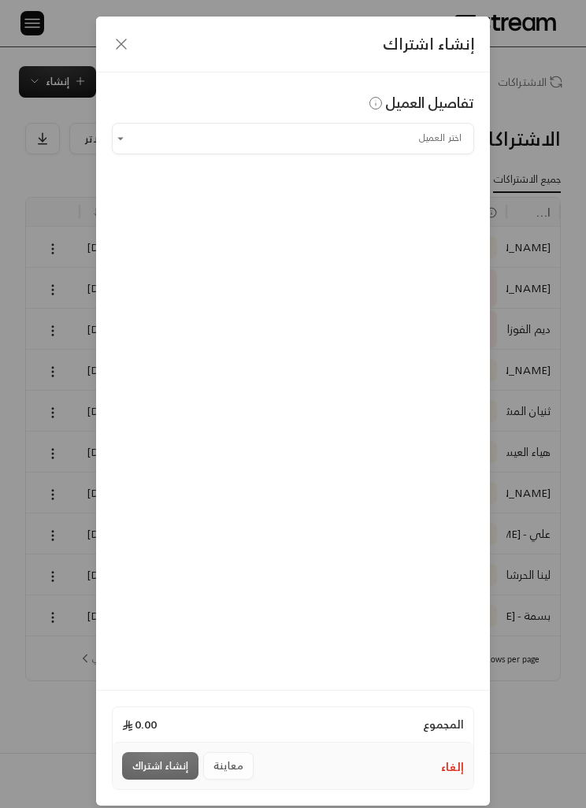
click at [429, 138] on input "اختر العميل" at bounding box center [293, 138] width 362 height 26
click at [440, 227] on span "[PERSON_NAME]" at bounding box center [411, 222] width 90 height 20
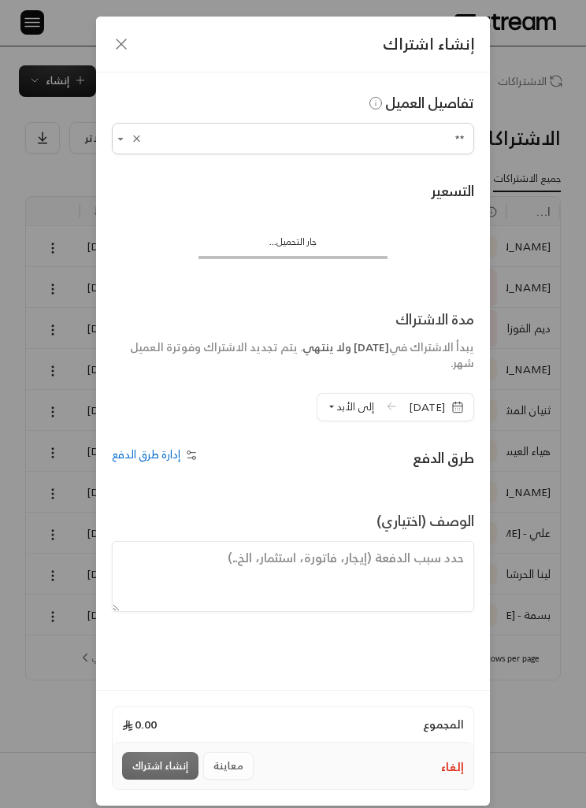
type input "**********"
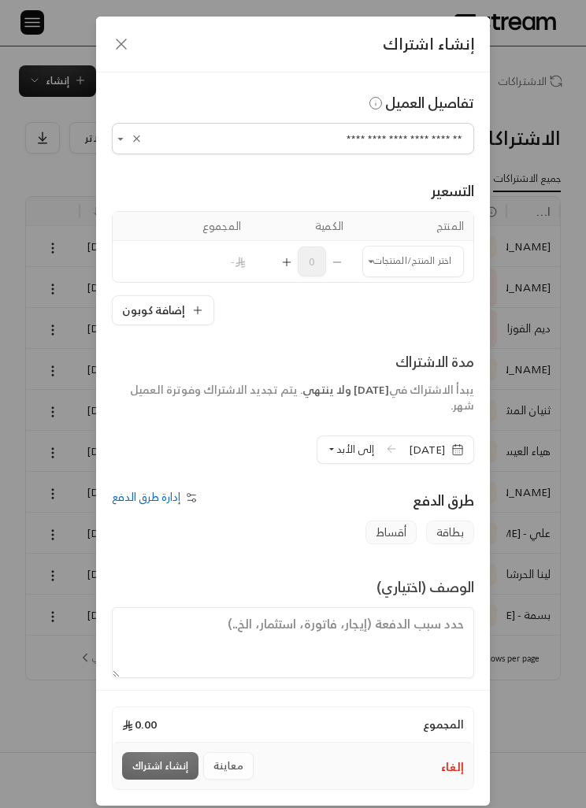
click at [419, 263] on input "اختر العميل" at bounding box center [413, 261] width 102 height 26
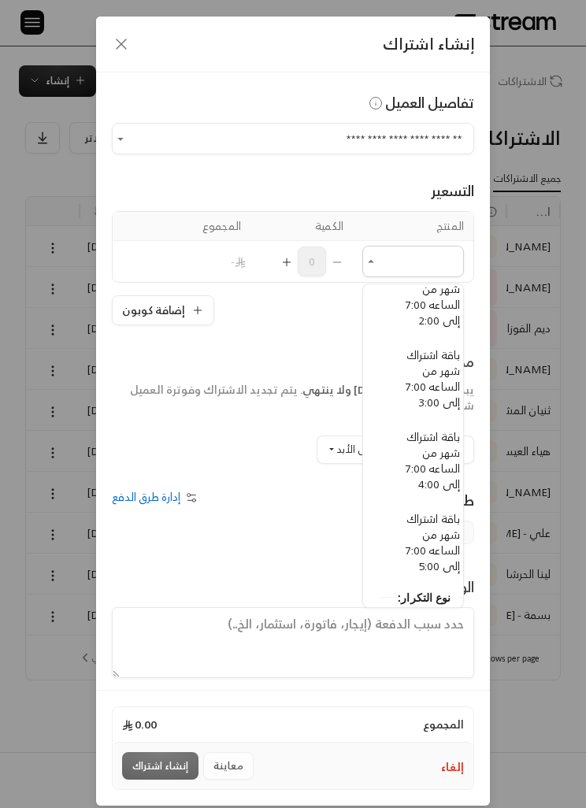
scroll to position [165, -15]
click at [436, 387] on span "باقة اشتراك شهر من الساعه 7:00 إلى 3:00" at bounding box center [433, 375] width 54 height 67
type input "**********"
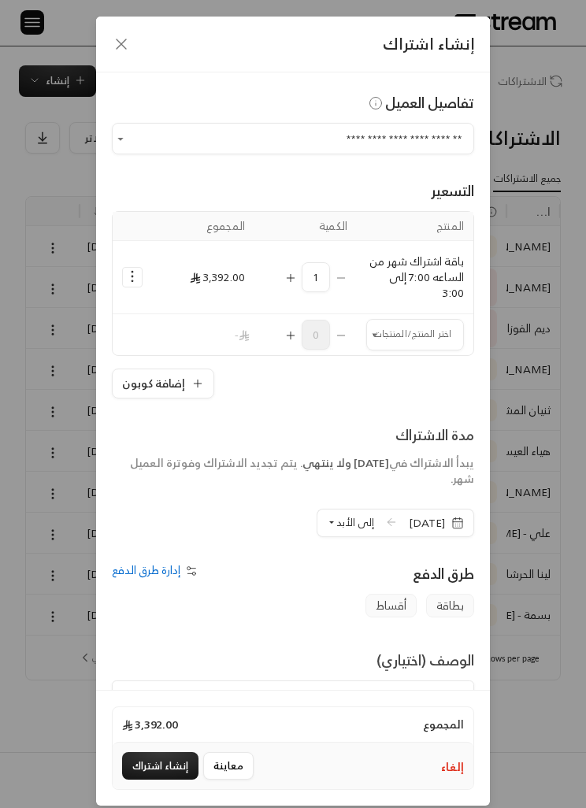
click at [139, 268] on div "Selected Products" at bounding box center [132, 277] width 20 height 20
click at [135, 276] on icon "Selected Products" at bounding box center [132, 277] width 16 height 16
click at [211, 311] on span "إضافة كوبون" at bounding box center [197, 316] width 52 height 17
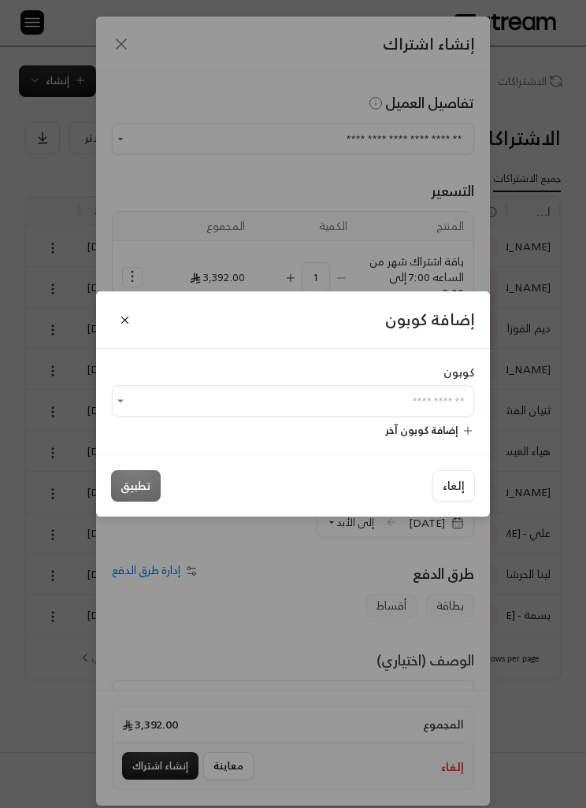
click at [357, 400] on input "اختر العميل" at bounding box center [293, 401] width 362 height 26
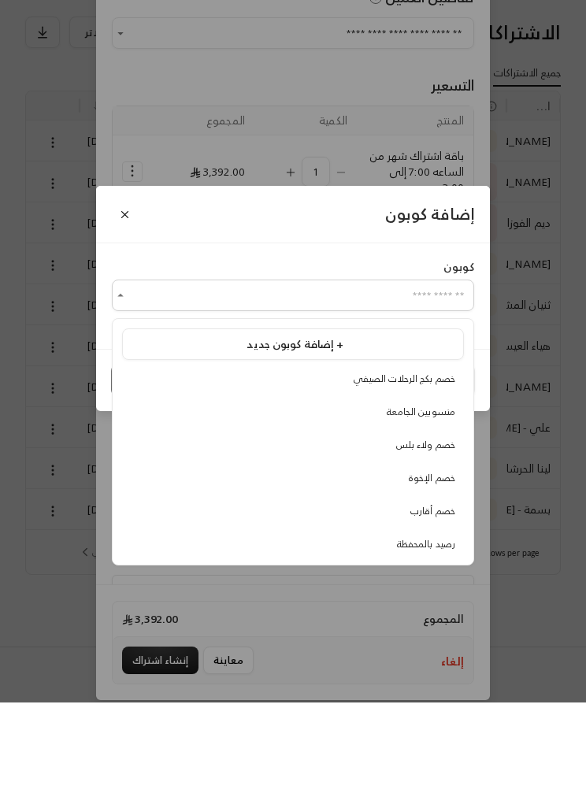
click at [445, 542] on span "خصم ولاء بلس" at bounding box center [425, 550] width 59 height 17
type input "**********"
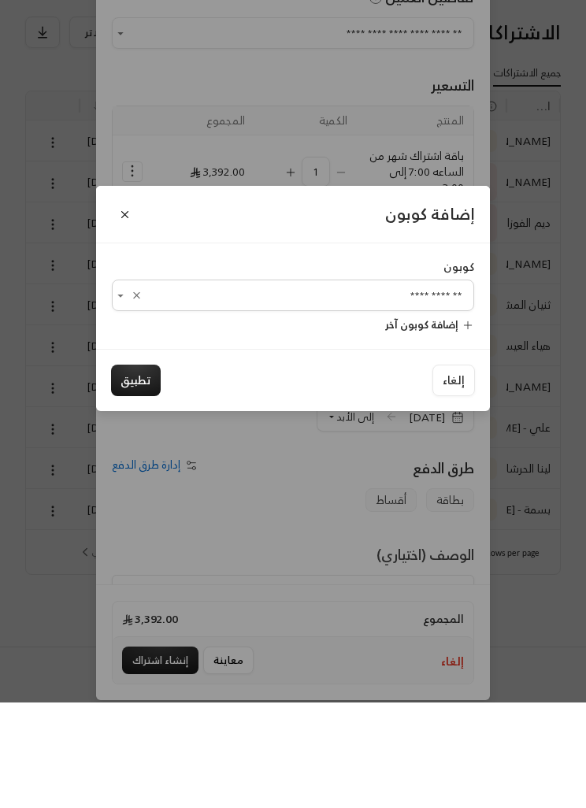
click at [131, 470] on button "تطبيق" at bounding box center [136, 486] width 50 height 32
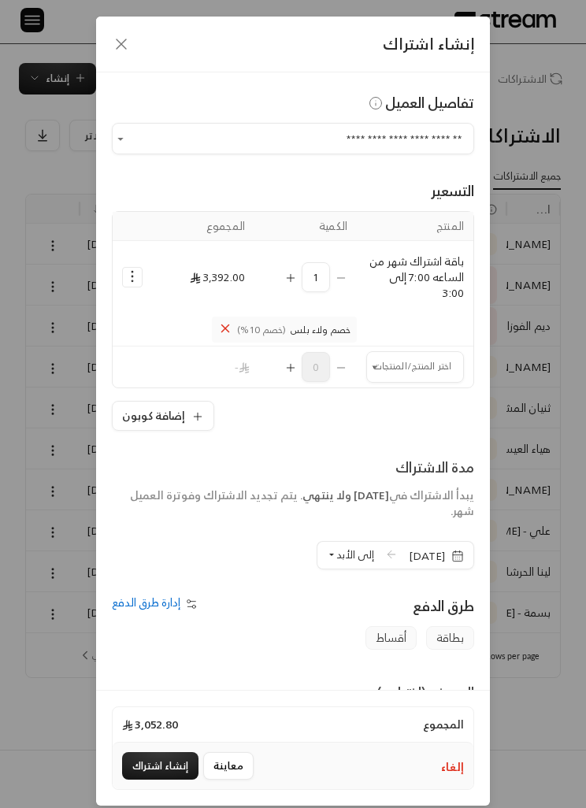
click at [360, 380] on td "اختر المنتج/المنتجات اختر المنتج/المنتجات" at bounding box center [415, 367] width 117 height 41
click at [421, 369] on input "اختر العميل" at bounding box center [415, 367] width 98 height 26
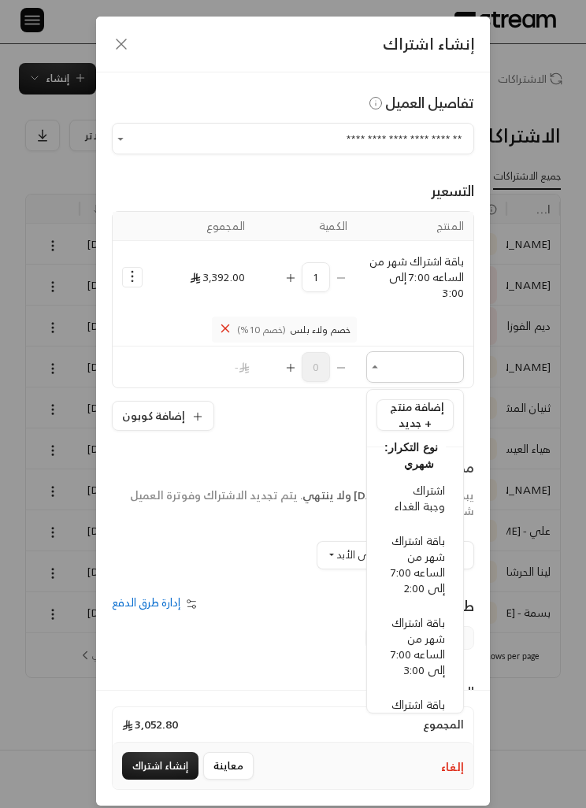
click at [434, 504] on span "اشتراك وجبة الغداء" at bounding box center [420, 498] width 50 height 35
type input "**********"
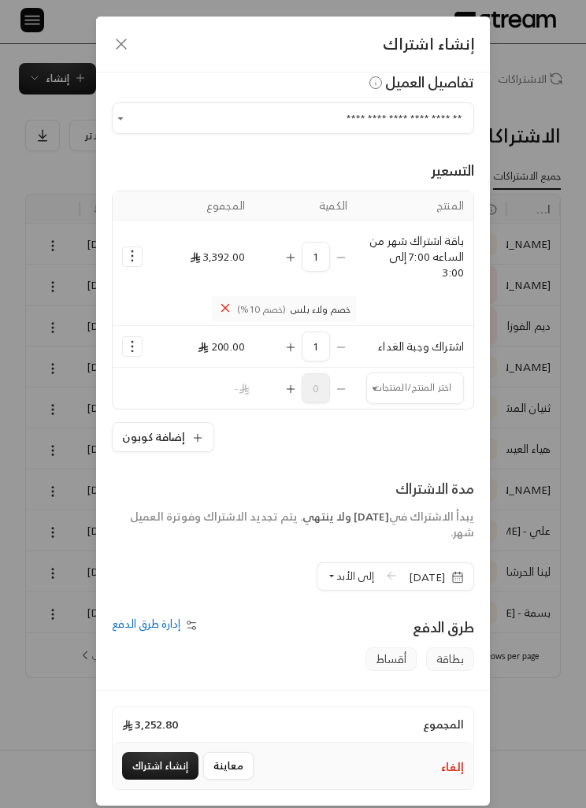
scroll to position [22, 0]
click at [337, 566] on span "إلى الأبد" at bounding box center [355, 575] width 38 height 18
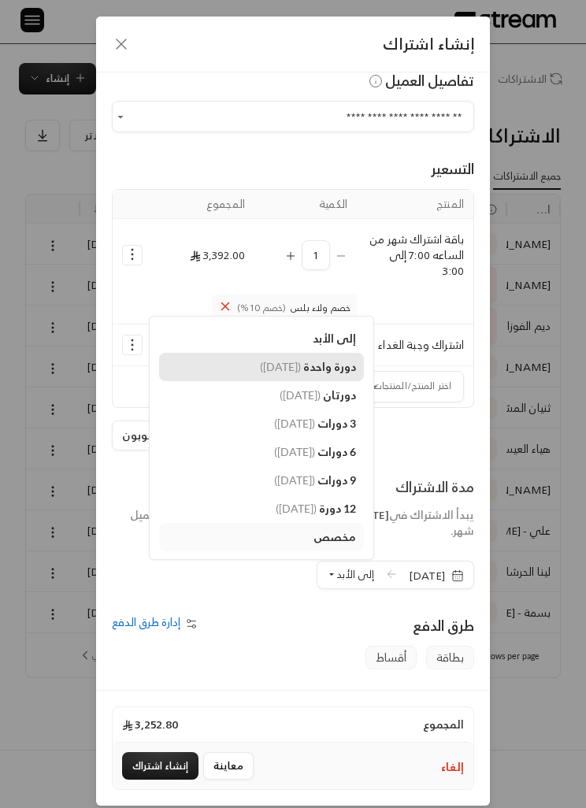
click at [316, 366] on span "دورة واحدة" at bounding box center [329, 366] width 53 height 13
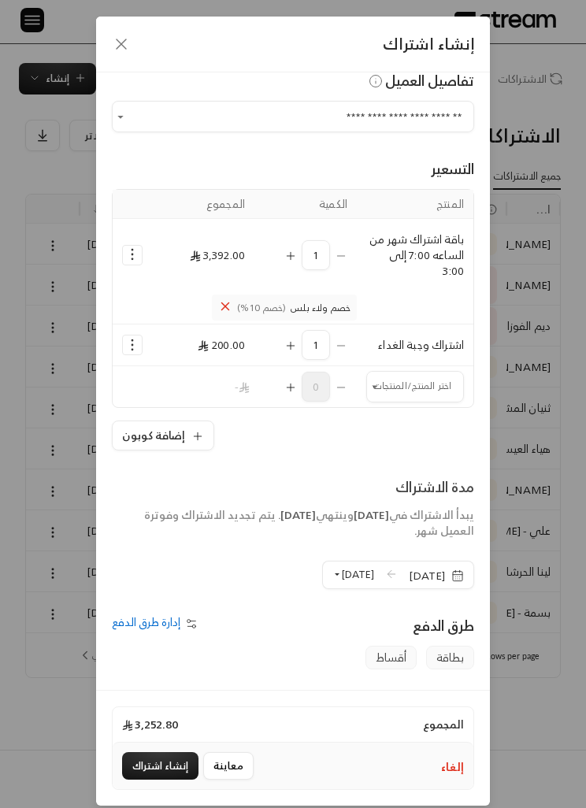
click at [462, 580] on icon "button" at bounding box center [457, 576] width 13 height 13
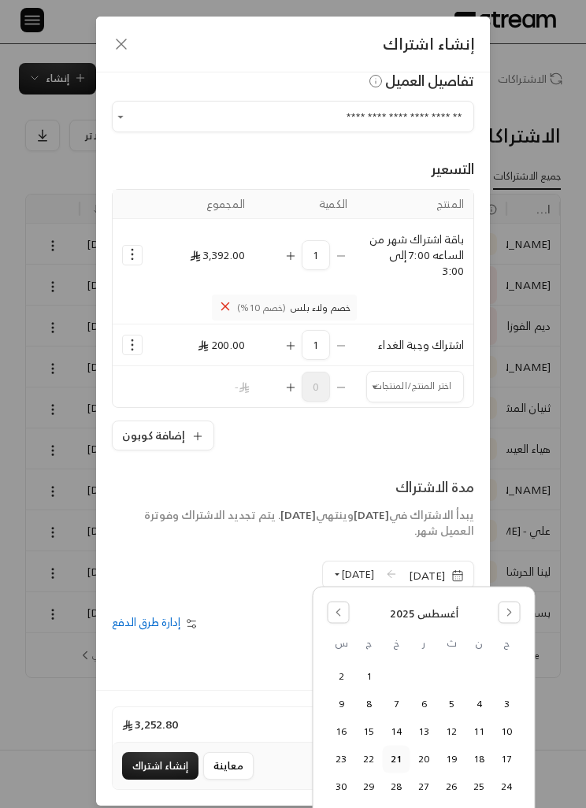
click at [515, 782] on button "24" at bounding box center [507, 787] width 26 height 26
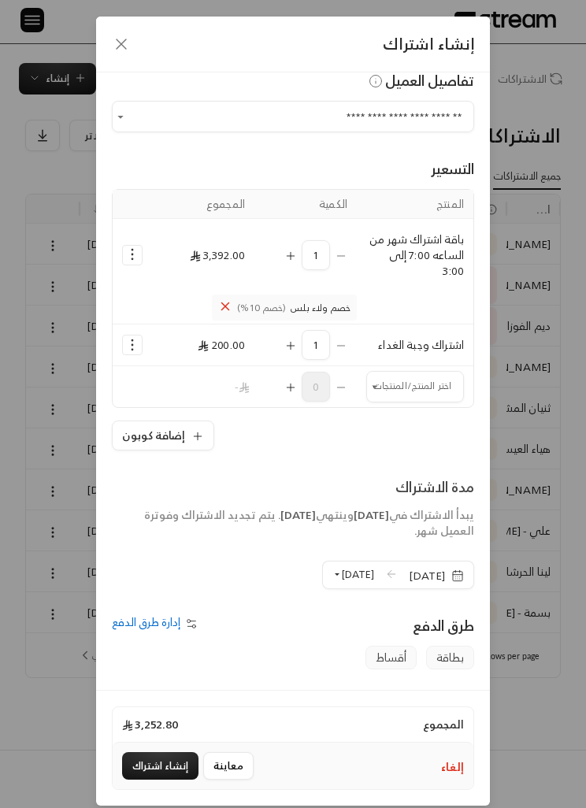
click at [164, 780] on button "إنشاء اشتراك" at bounding box center [160, 766] width 76 height 28
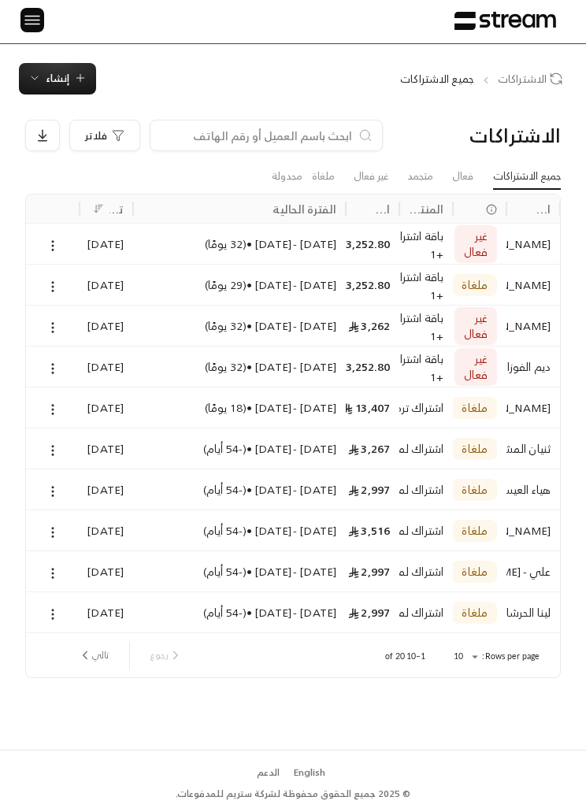
click at [46, 71] on span "إنشاء" at bounding box center [58, 78] width 24 height 18
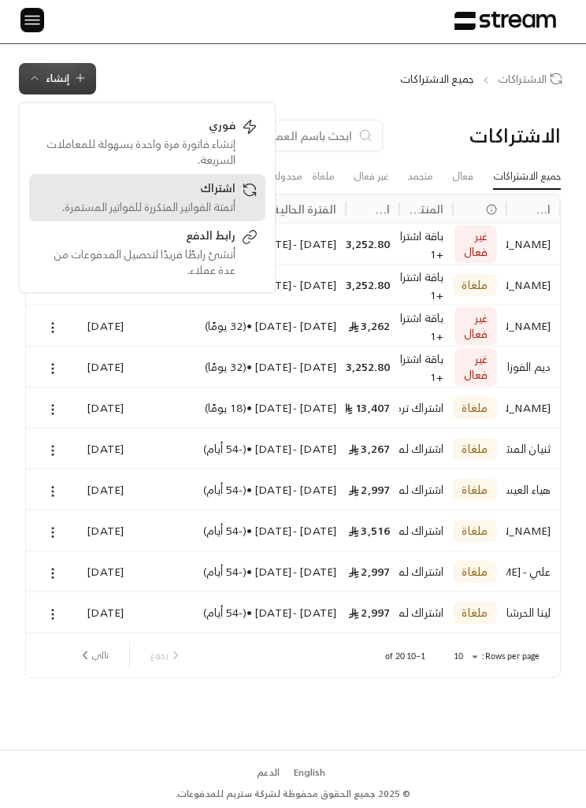
click at [125, 202] on div "أتمتة الفواتير المتكررة للفواتير المستمرة." at bounding box center [136, 207] width 199 height 16
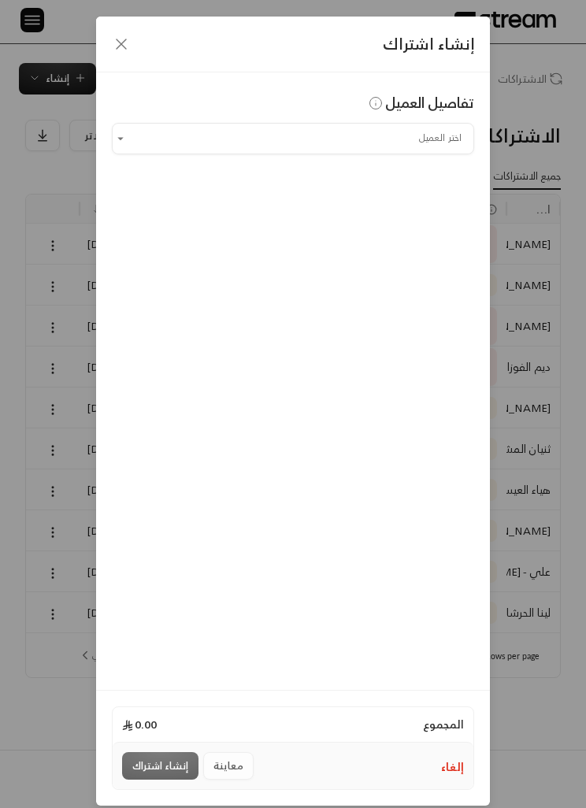
click at [426, 147] on input "اختر العميل" at bounding box center [293, 138] width 362 height 26
click at [191, 225] on div "خالد السلوم +966535554036" at bounding box center [293, 222] width 325 height 16
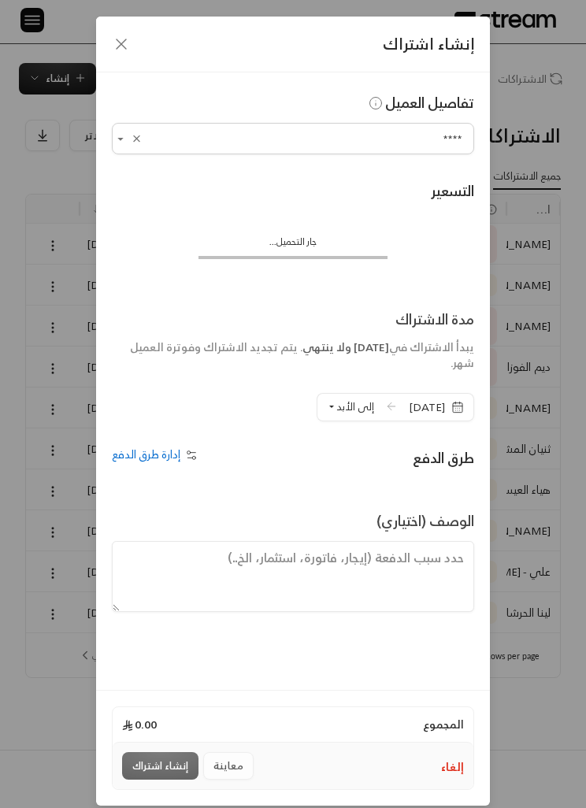
type input "**********"
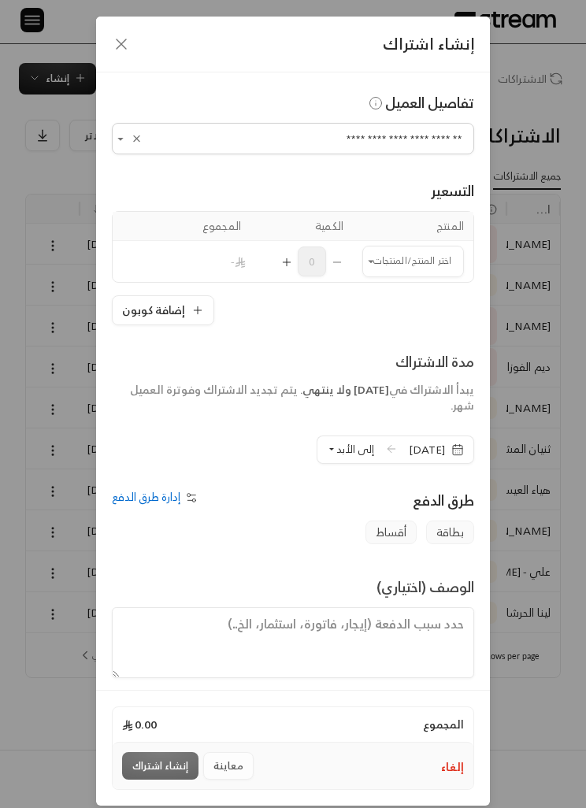
click at [438, 254] on input "اختر العميل" at bounding box center [413, 261] width 102 height 26
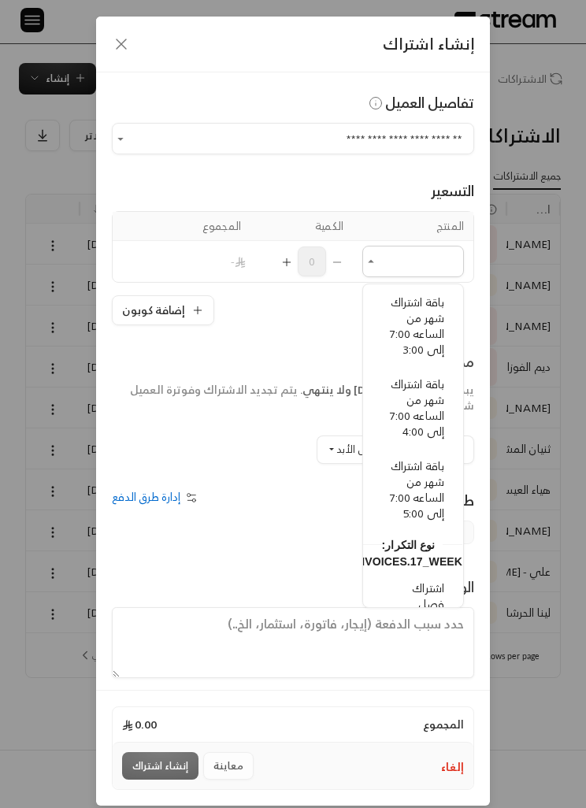
scroll to position [215, 0]
click at [427, 495] on span "باقة اشتراك شهر من الساعه 7:00 إلى 5:00" at bounding box center [418, 489] width 54 height 67
type input "**********"
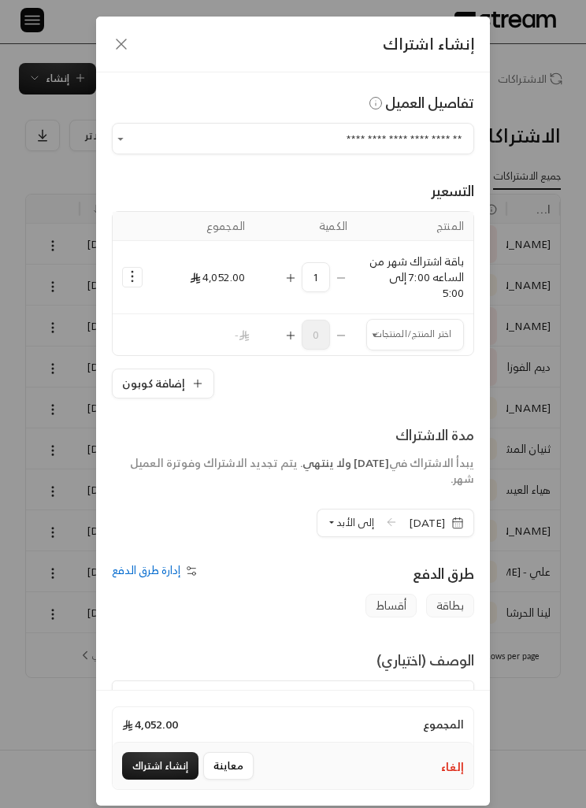
click at [410, 338] on input "اختر العميل" at bounding box center [415, 334] width 98 height 26
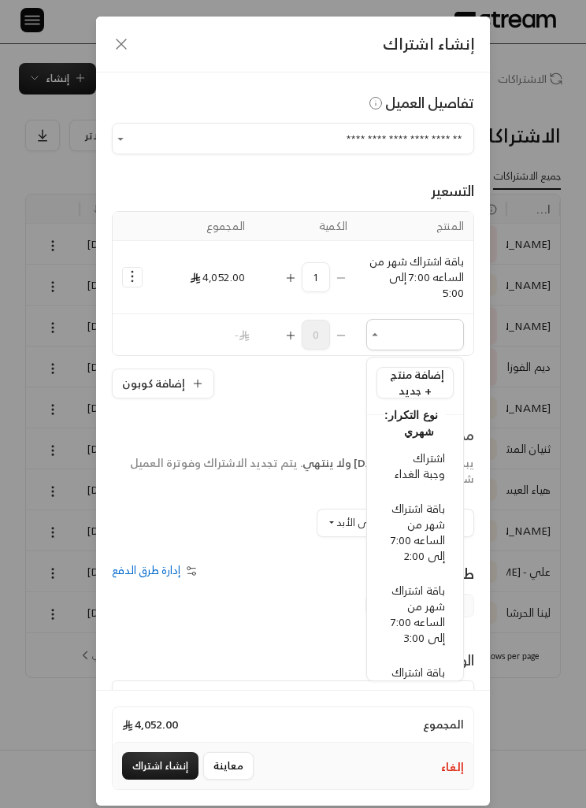
click at [429, 461] on span "اشتراك وجبة الغداء" at bounding box center [420, 465] width 50 height 35
type input "**********"
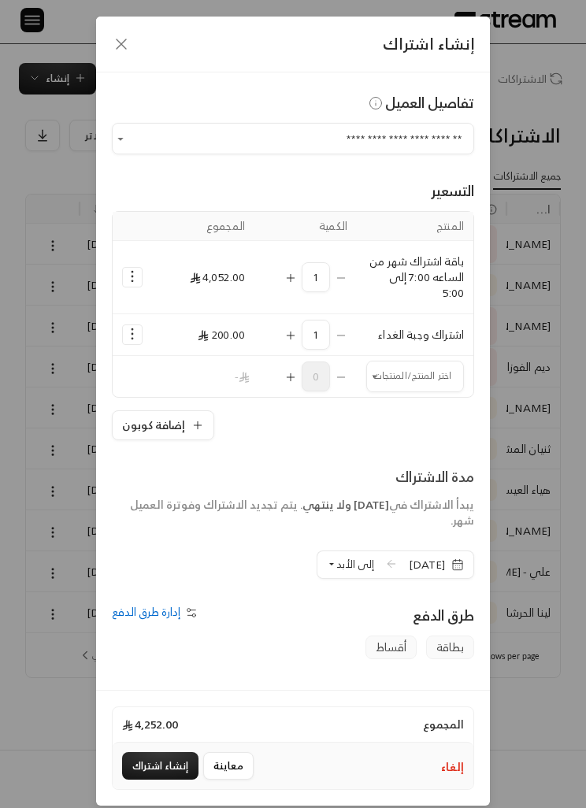
click at [130, 273] on icon "Selected Products" at bounding box center [132, 277] width 16 height 16
click at [214, 322] on span "إضافة كوبون" at bounding box center [197, 316] width 52 height 17
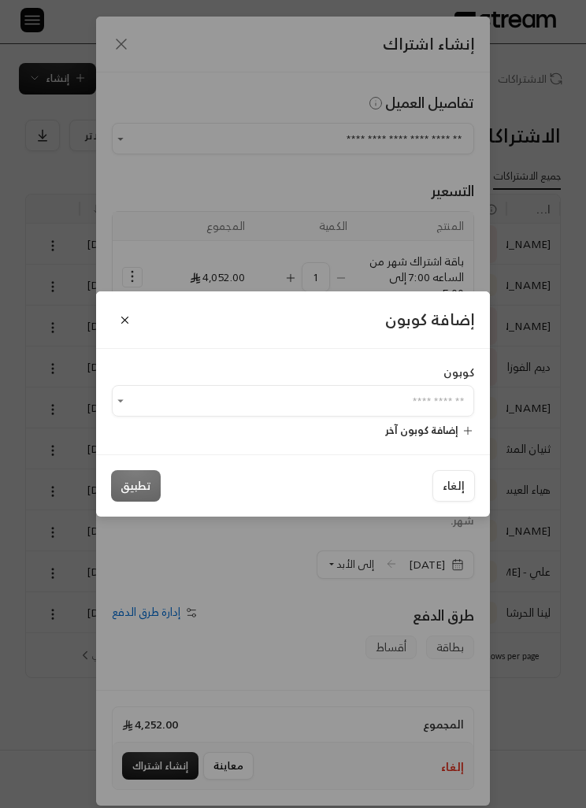
click at [336, 403] on input "اختر العميل" at bounding box center [293, 401] width 362 height 26
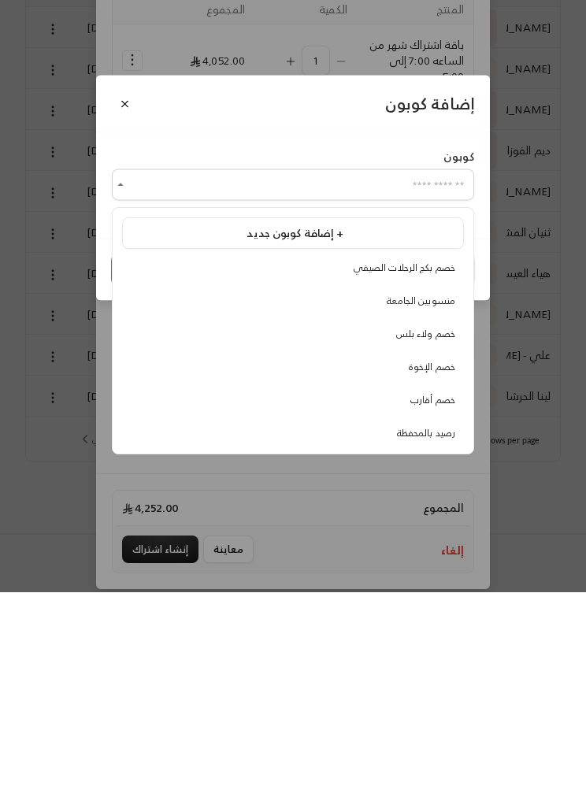
click at [443, 536] on li "خصم ولاء بلس" at bounding box center [293, 550] width 342 height 28
type input "**********"
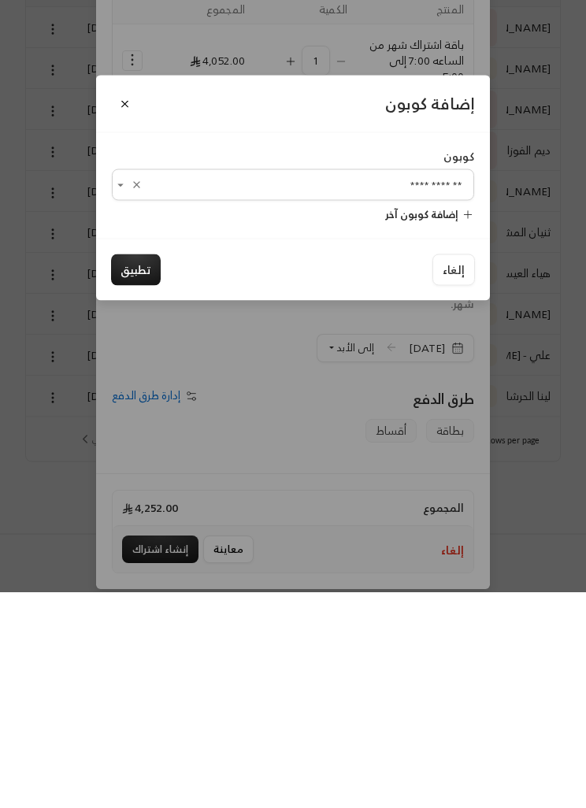
click at [147, 470] on button "تطبيق" at bounding box center [136, 486] width 50 height 32
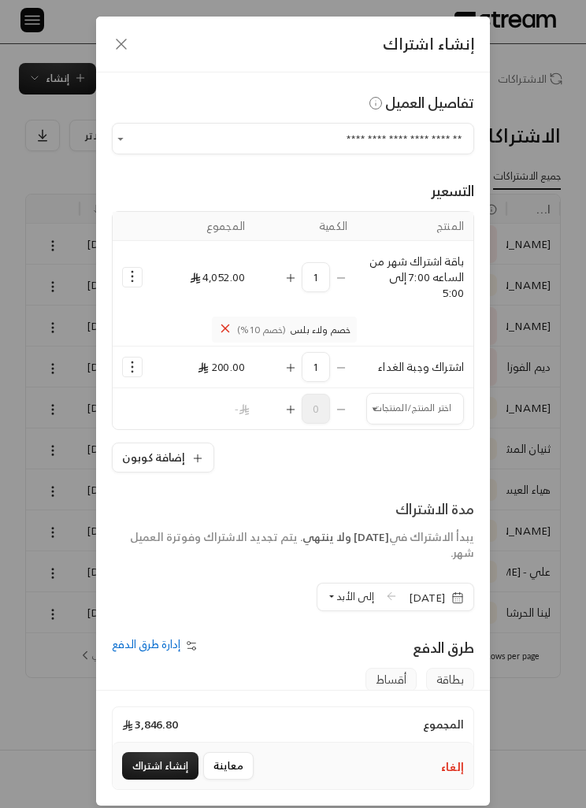
click at [460, 592] on icon "button" at bounding box center [457, 598] width 13 height 13
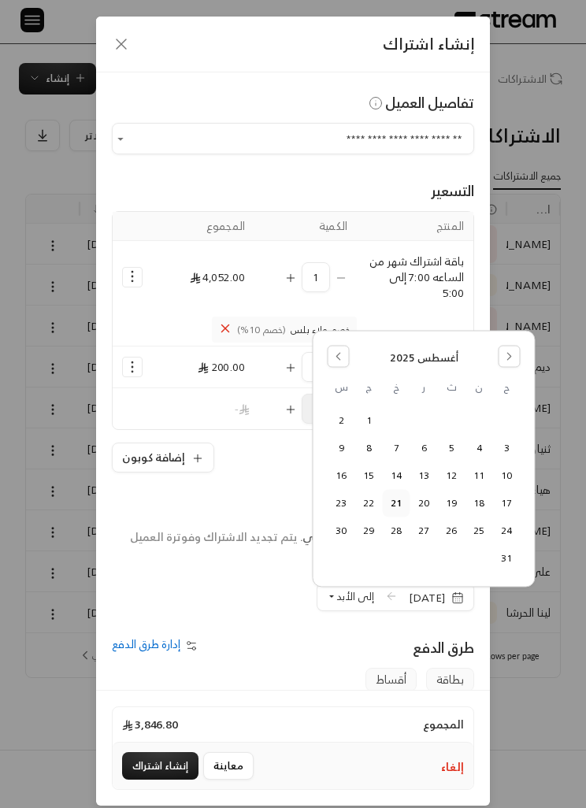
click at [510, 527] on button "24" at bounding box center [507, 531] width 26 height 26
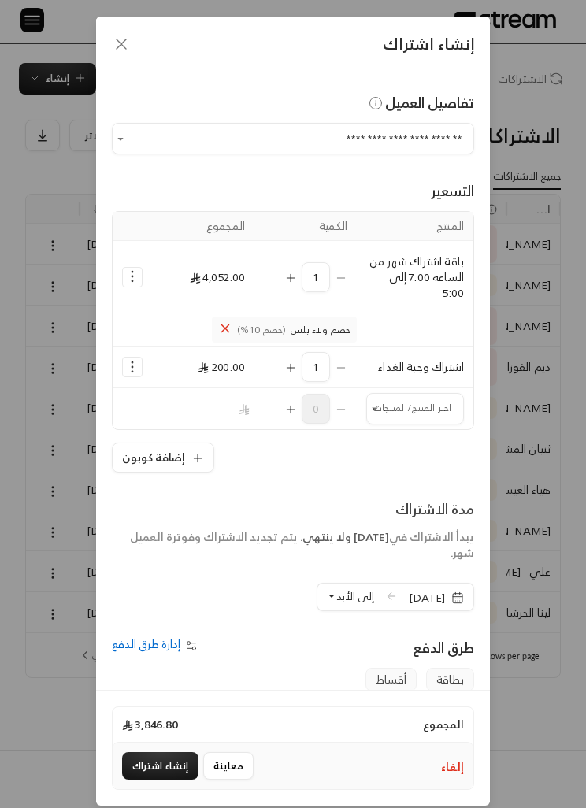
click at [343, 597] on span "إلى الأبد" at bounding box center [355, 597] width 38 height 18
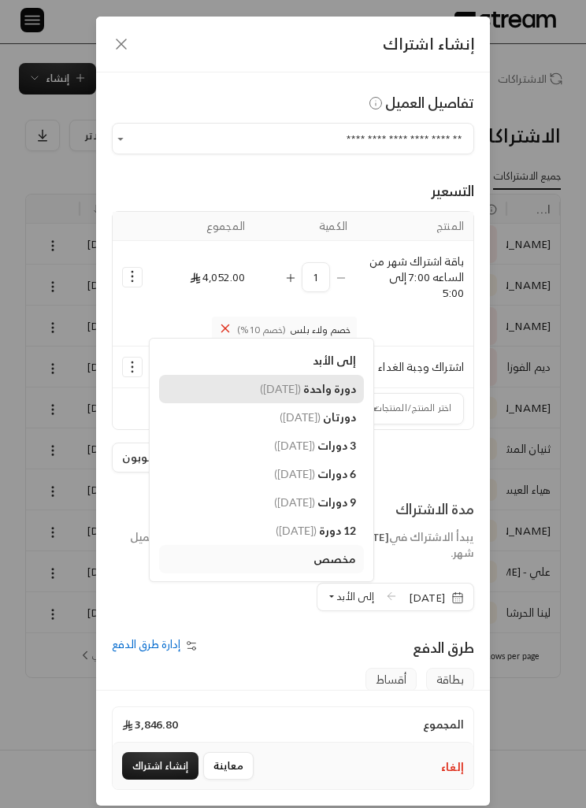
click at [328, 392] on span "دورة واحدة" at bounding box center [329, 388] width 53 height 13
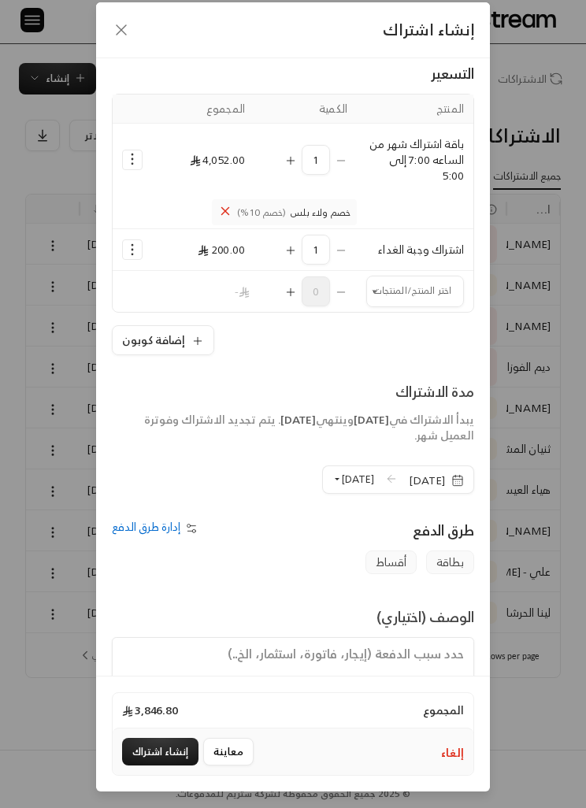
scroll to position [65, 0]
click at [161, 749] on button "إنشاء اشتراك" at bounding box center [160, 752] width 76 height 28
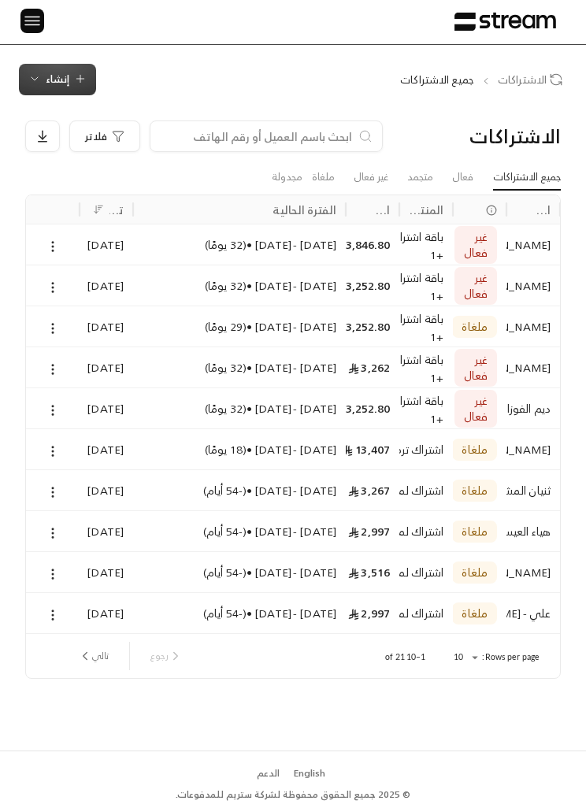
scroll to position [0, 0]
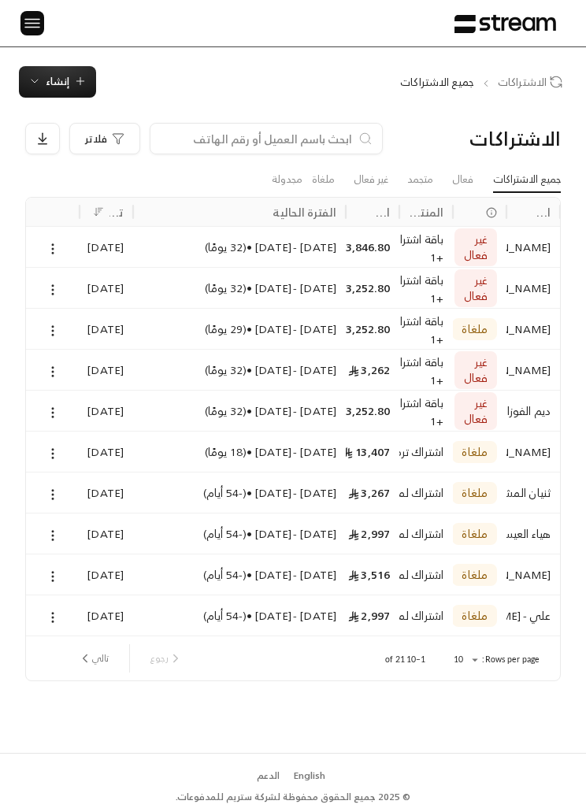
click at [16, 16] on div at bounding box center [26, 23] width 21 height 46
click at [31, 20] on img at bounding box center [32, 23] width 19 height 20
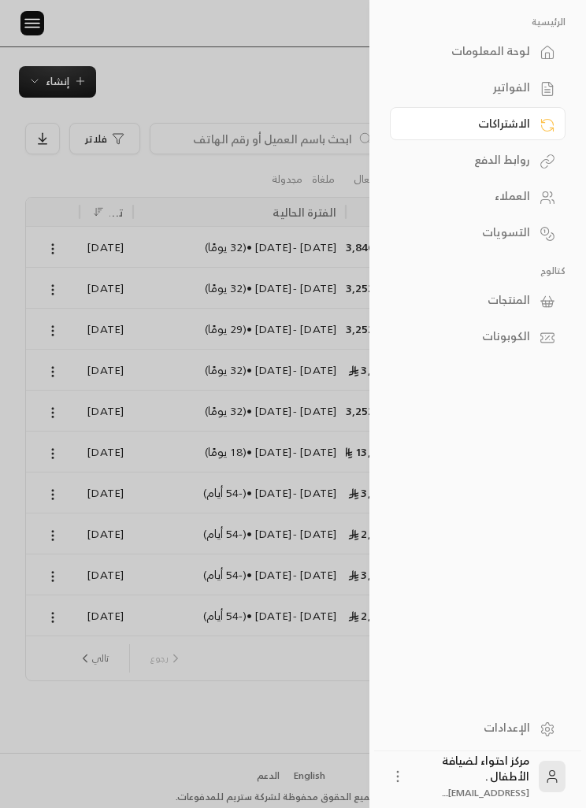
click at [531, 87] on link "الفواتير" at bounding box center [478, 87] width 176 height 33
